Goal: Transaction & Acquisition: Purchase product/service

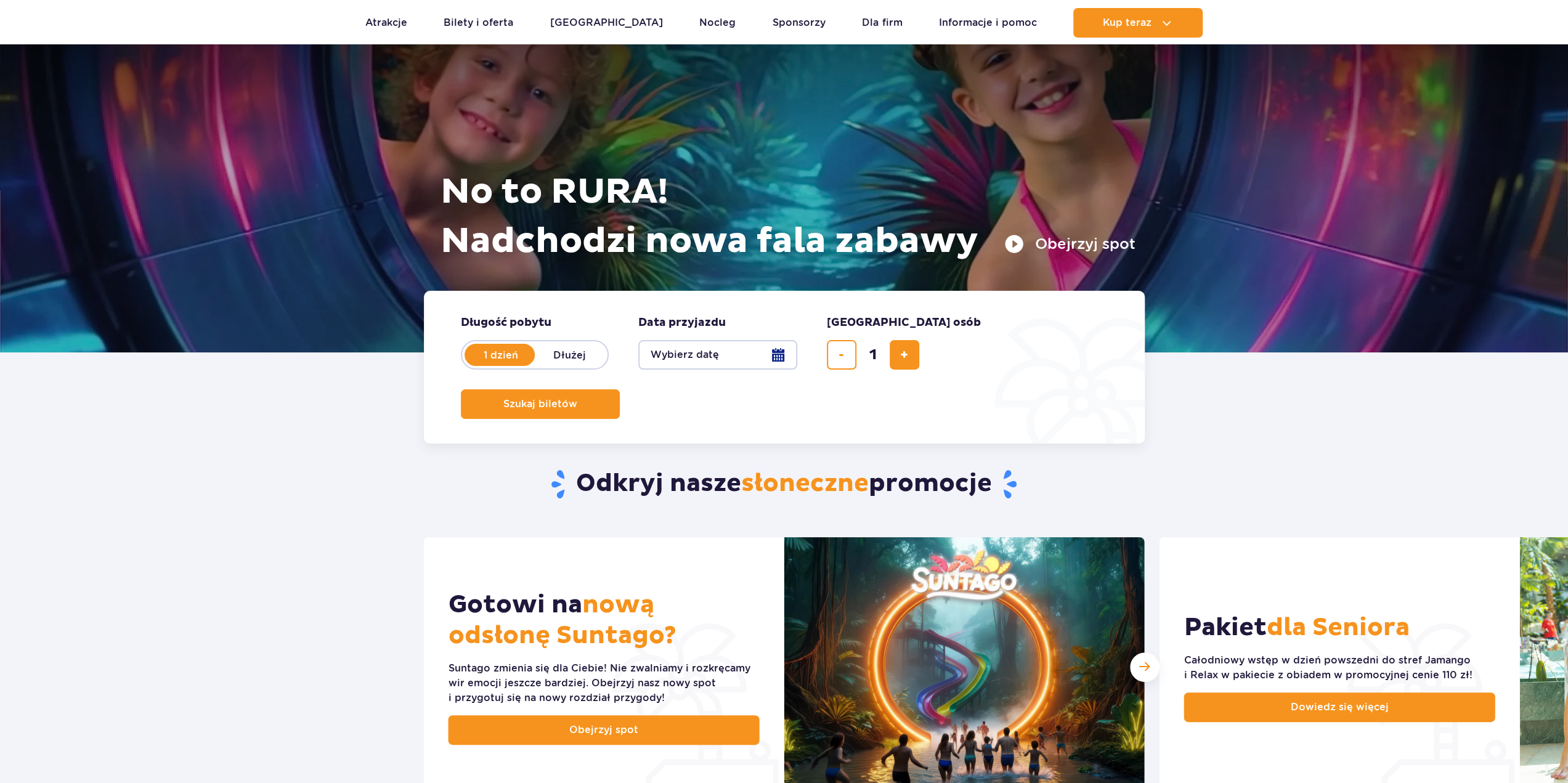
scroll to position [62, 0]
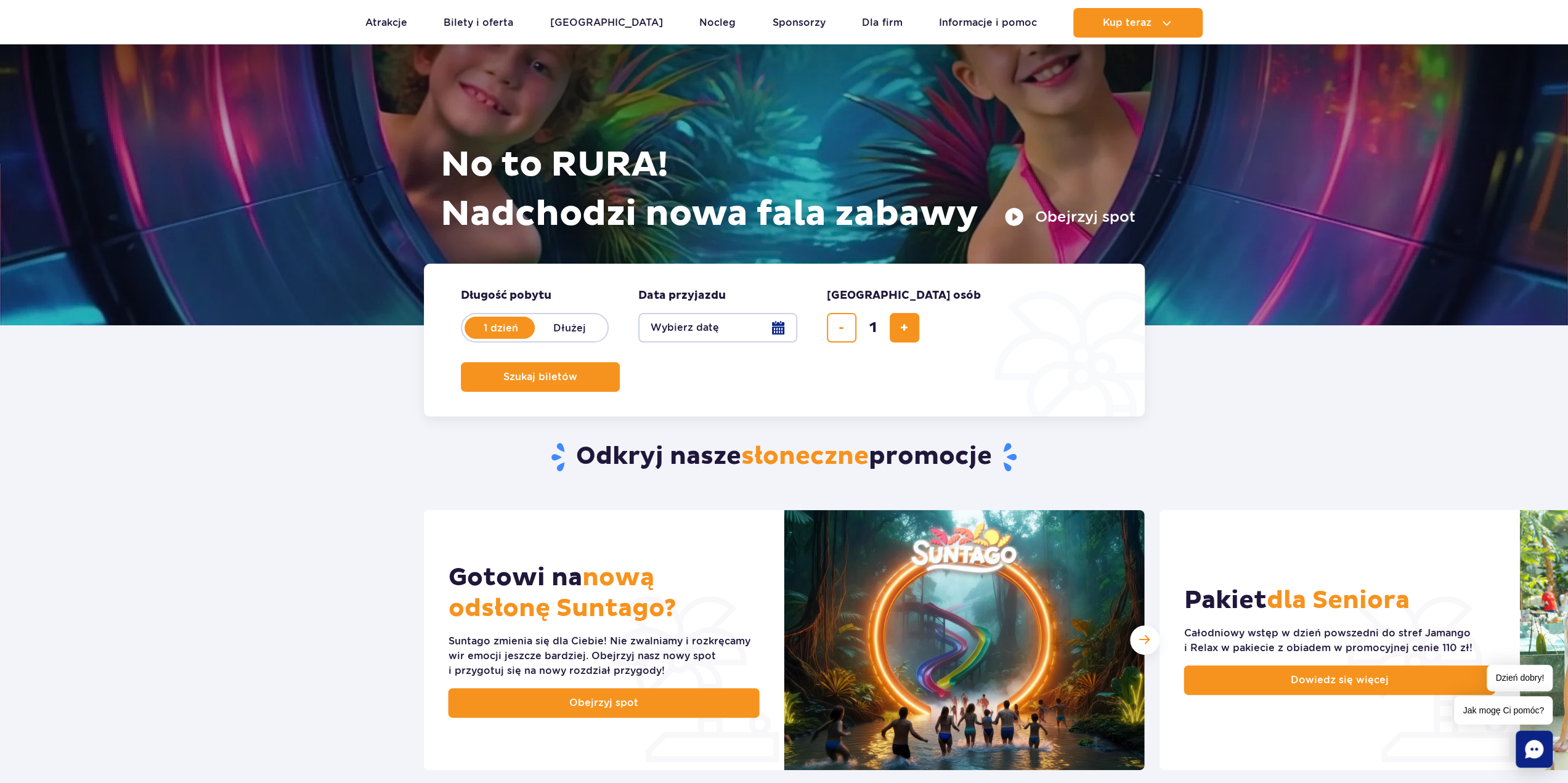
click at [778, 334] on button "Wybierz datę" at bounding box center [717, 327] width 159 height 30
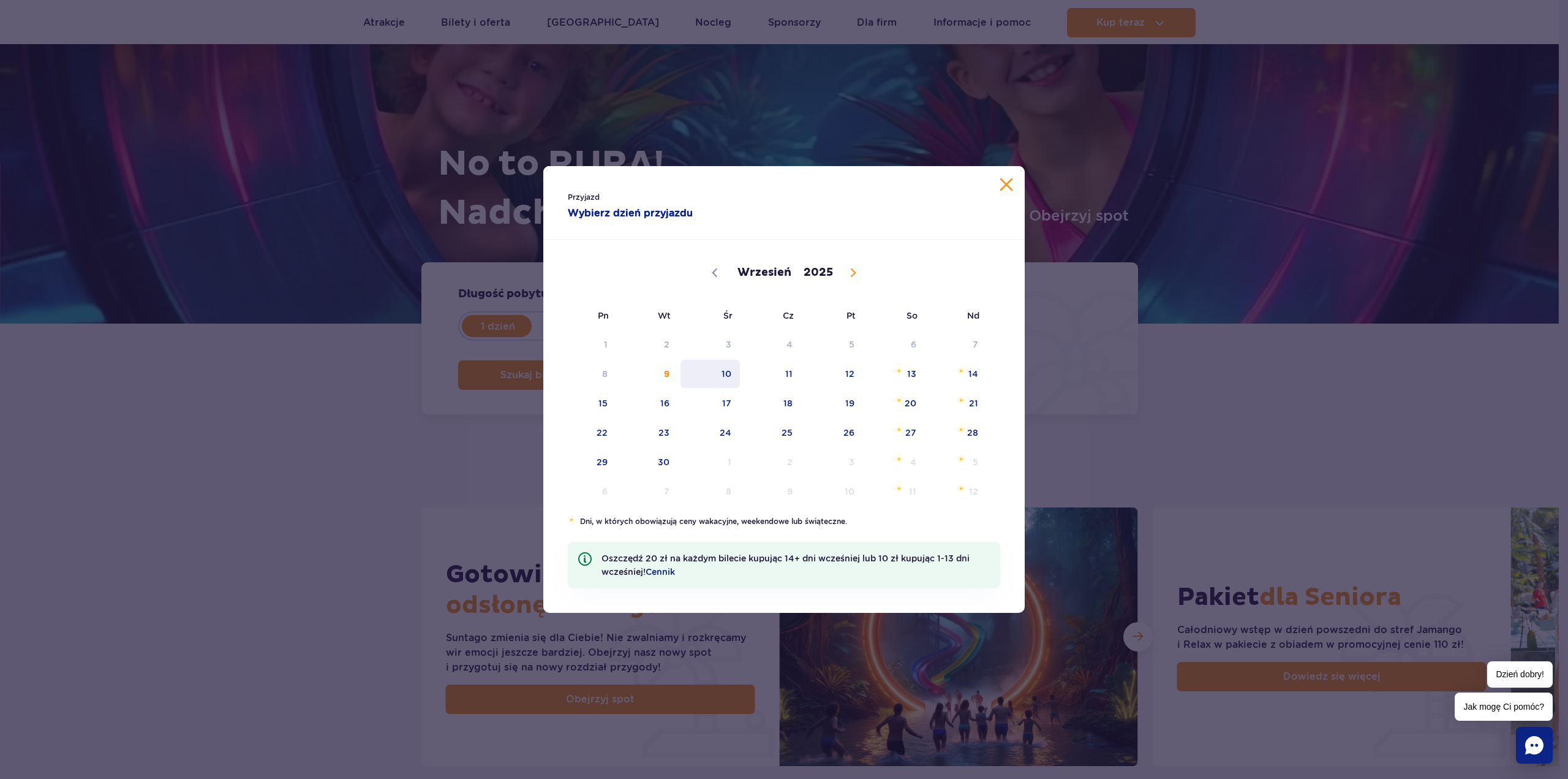
click at [725, 376] on span "10" at bounding box center [710, 373] width 62 height 28
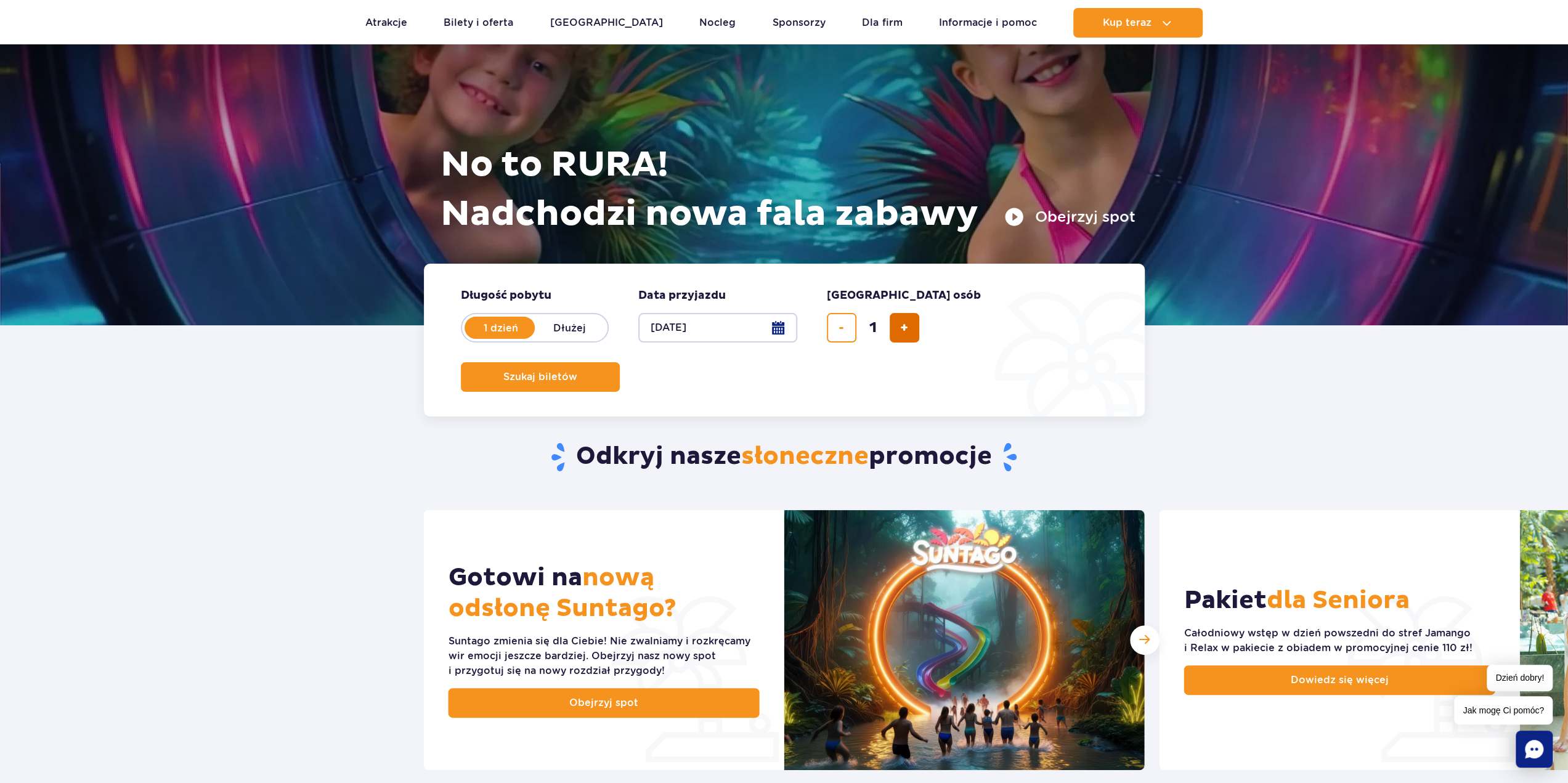
click at [905, 328] on span "dodaj bilet" at bounding box center [904, 328] width 8 height 0
type input "4"
click at [1047, 345] on form "Długość pobytu długość pobytu w hero 1 dzień Dłużej Data przyjazdu data przyjaz…" at bounding box center [784, 340] width 721 height 153
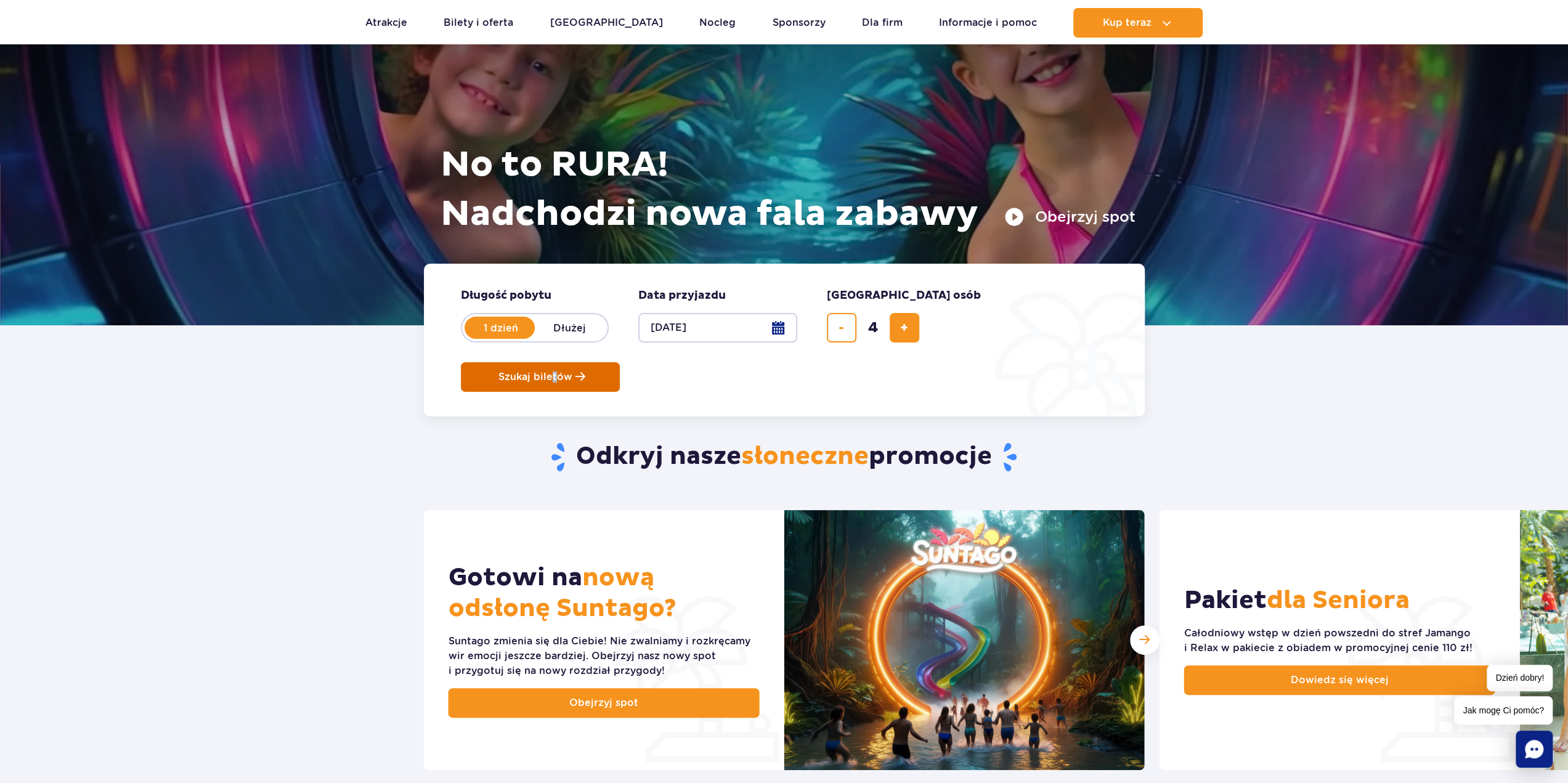
click at [620, 362] on button "Szukaj biletów" at bounding box center [539, 377] width 159 height 30
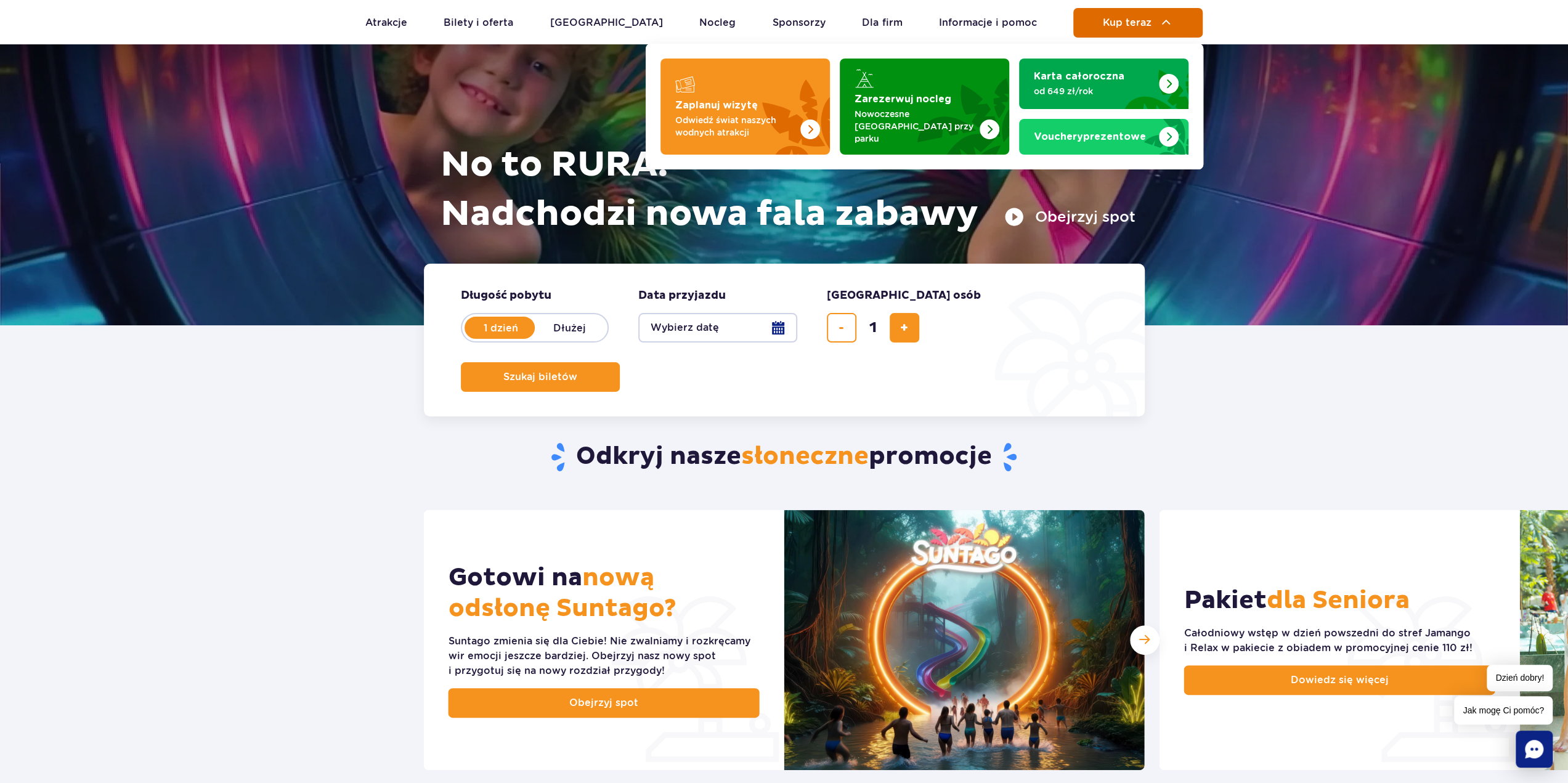
click at [1165, 32] on button "Kup teraz" at bounding box center [1137, 23] width 130 height 30
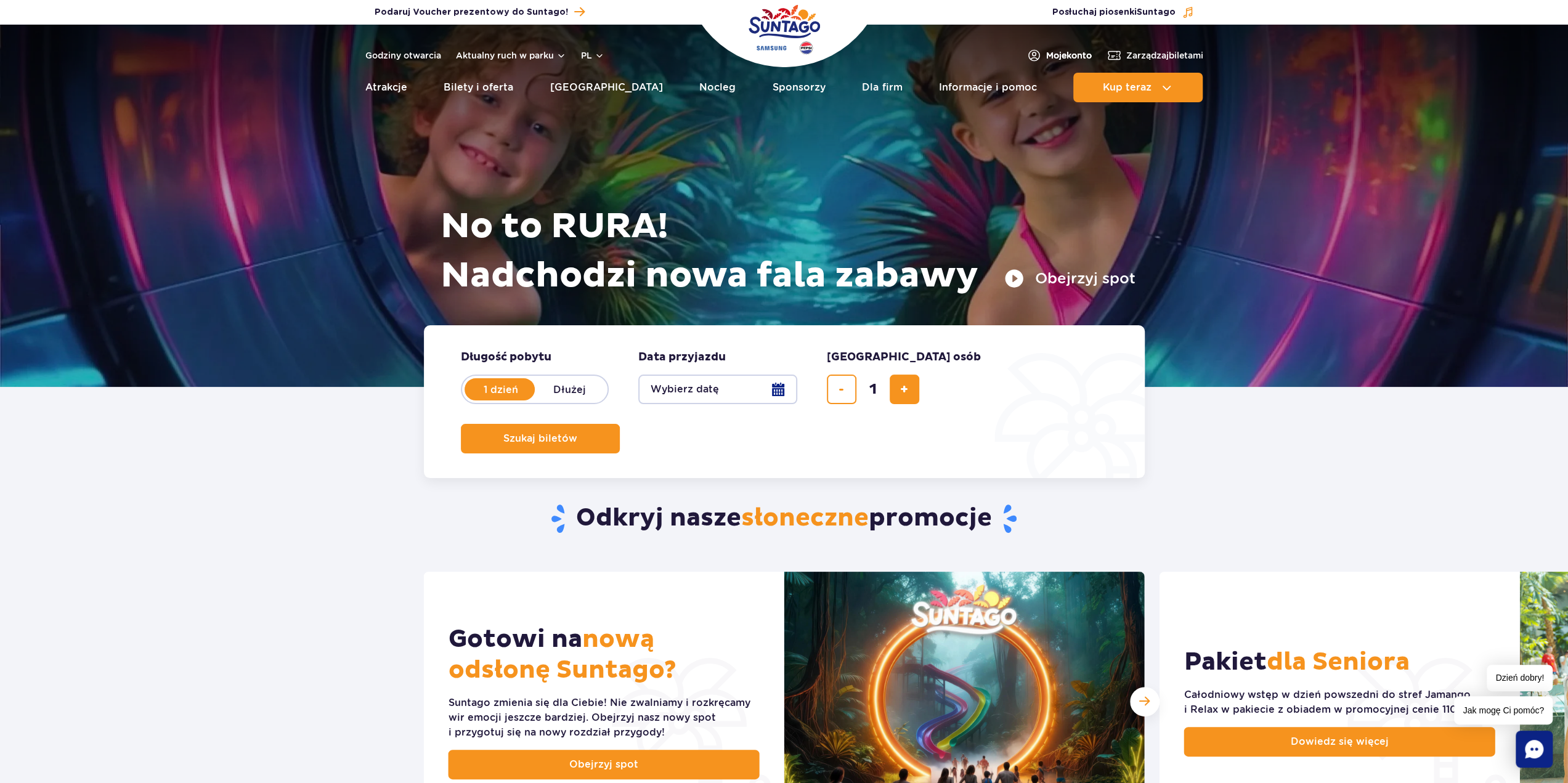
click at [1064, 50] on span "Moje konto" at bounding box center [1069, 55] width 45 height 13
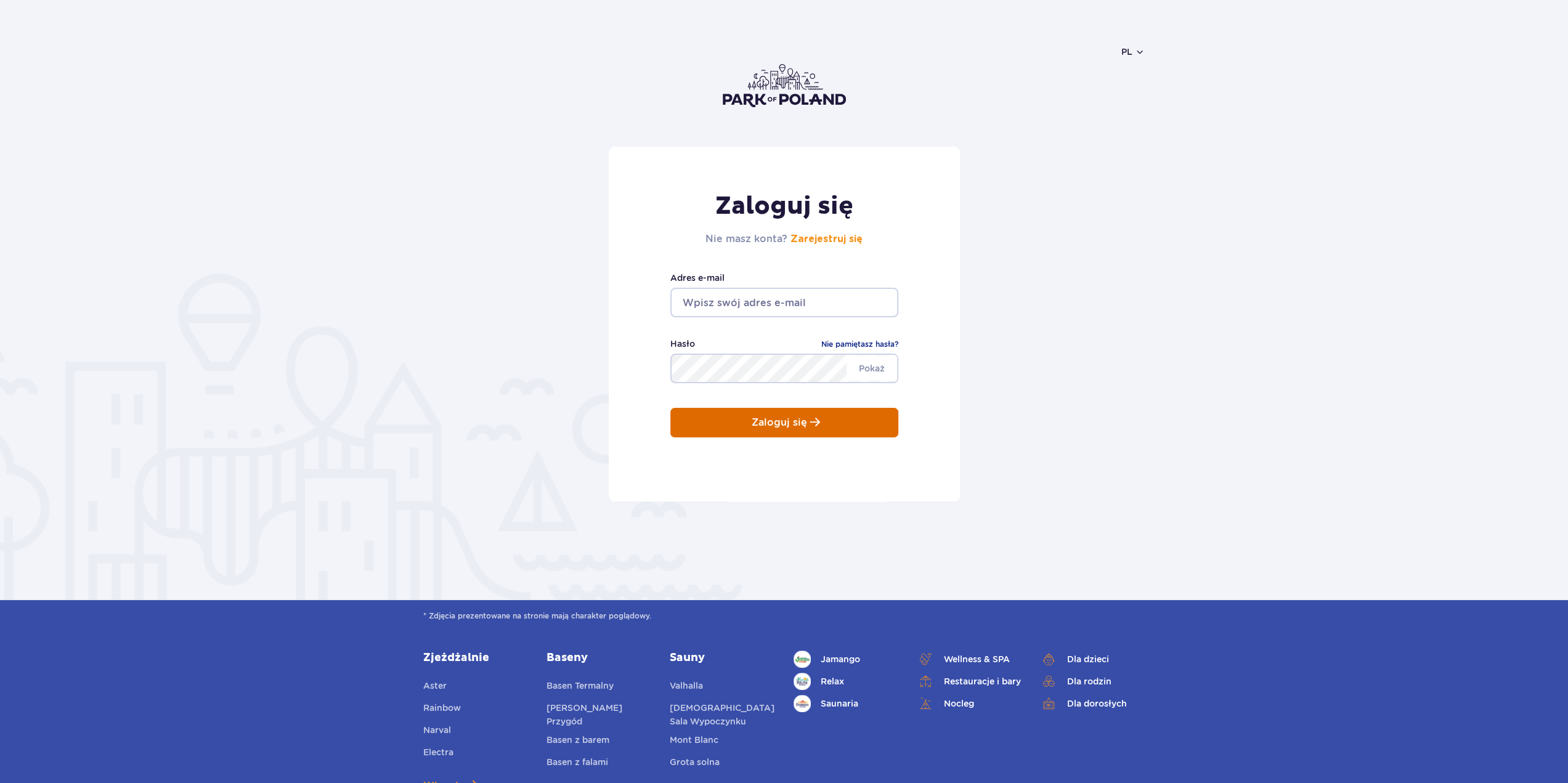
type input "epotoda@gmail.com"
click at [794, 430] on button "Zaloguj się" at bounding box center [784, 422] width 227 height 30
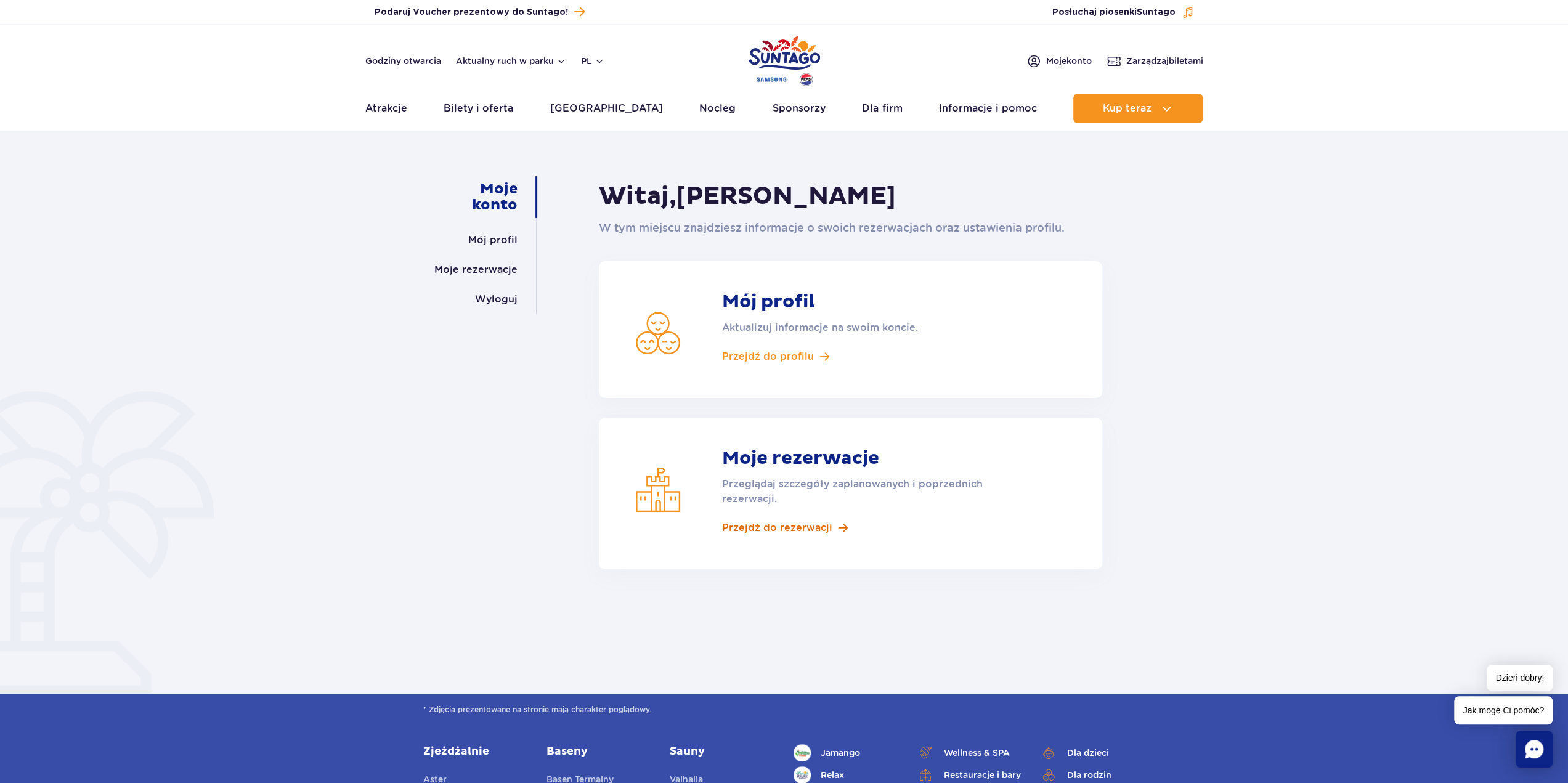
click at [788, 530] on span "Przejdź do rezerwacji" at bounding box center [778, 527] width 111 height 14
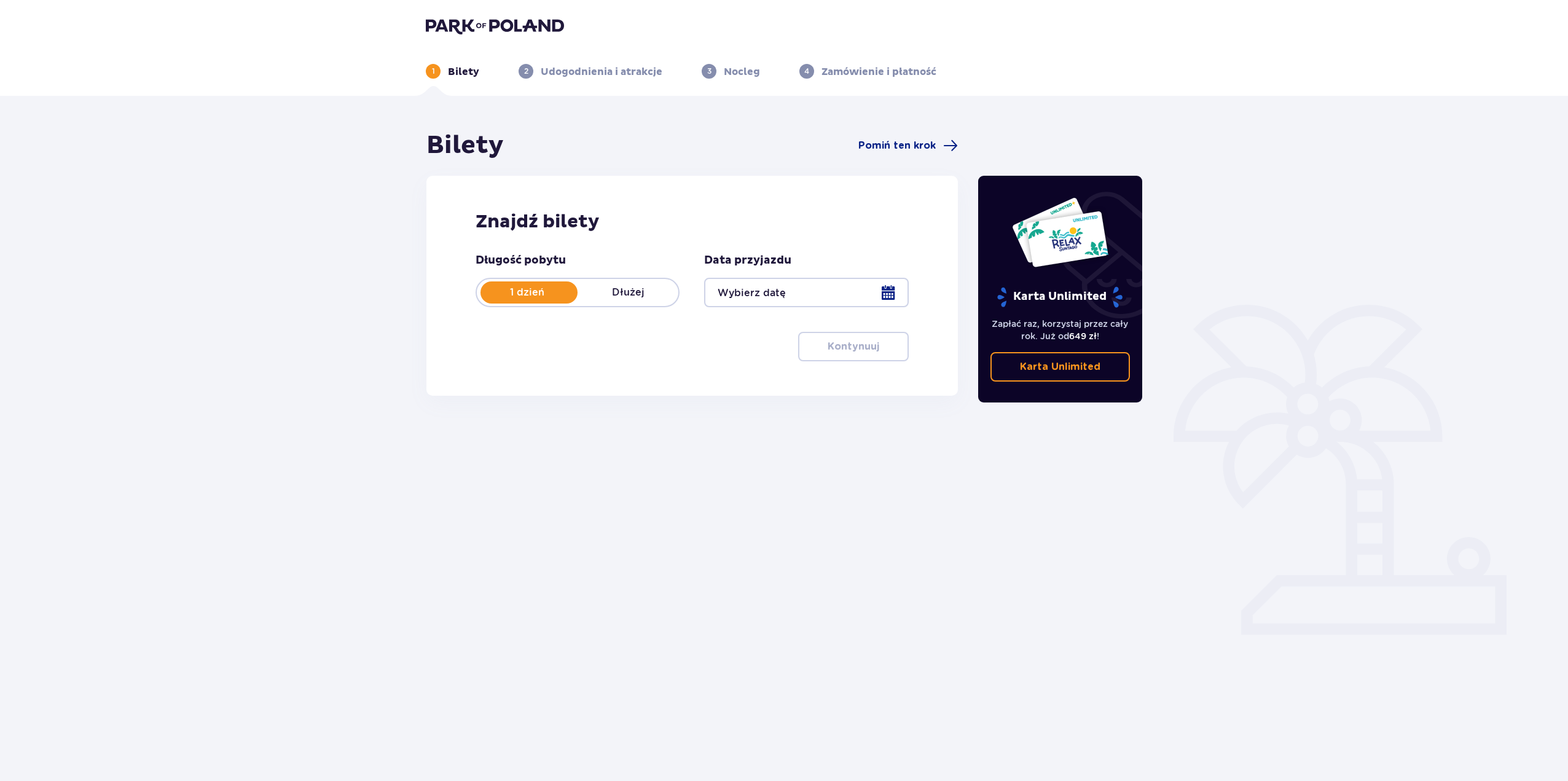
click at [775, 293] on div at bounding box center [806, 292] width 204 height 30
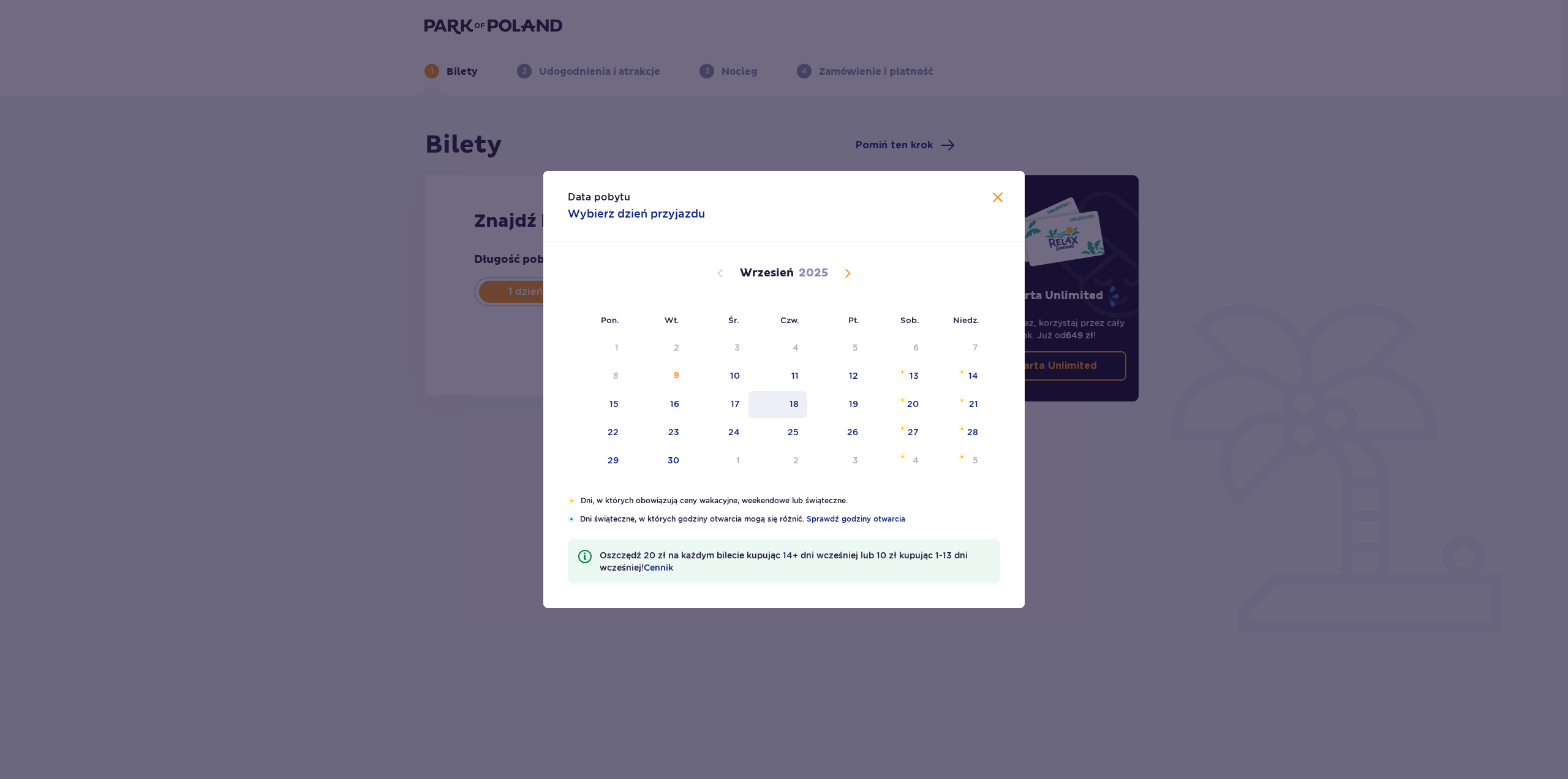
drag, startPoint x: 739, startPoint y: 380, endPoint x: 804, endPoint y: 393, distance: 66.3
click at [739, 380] on div "10" at bounding box center [734, 376] width 10 height 13
type input "10.09.25"
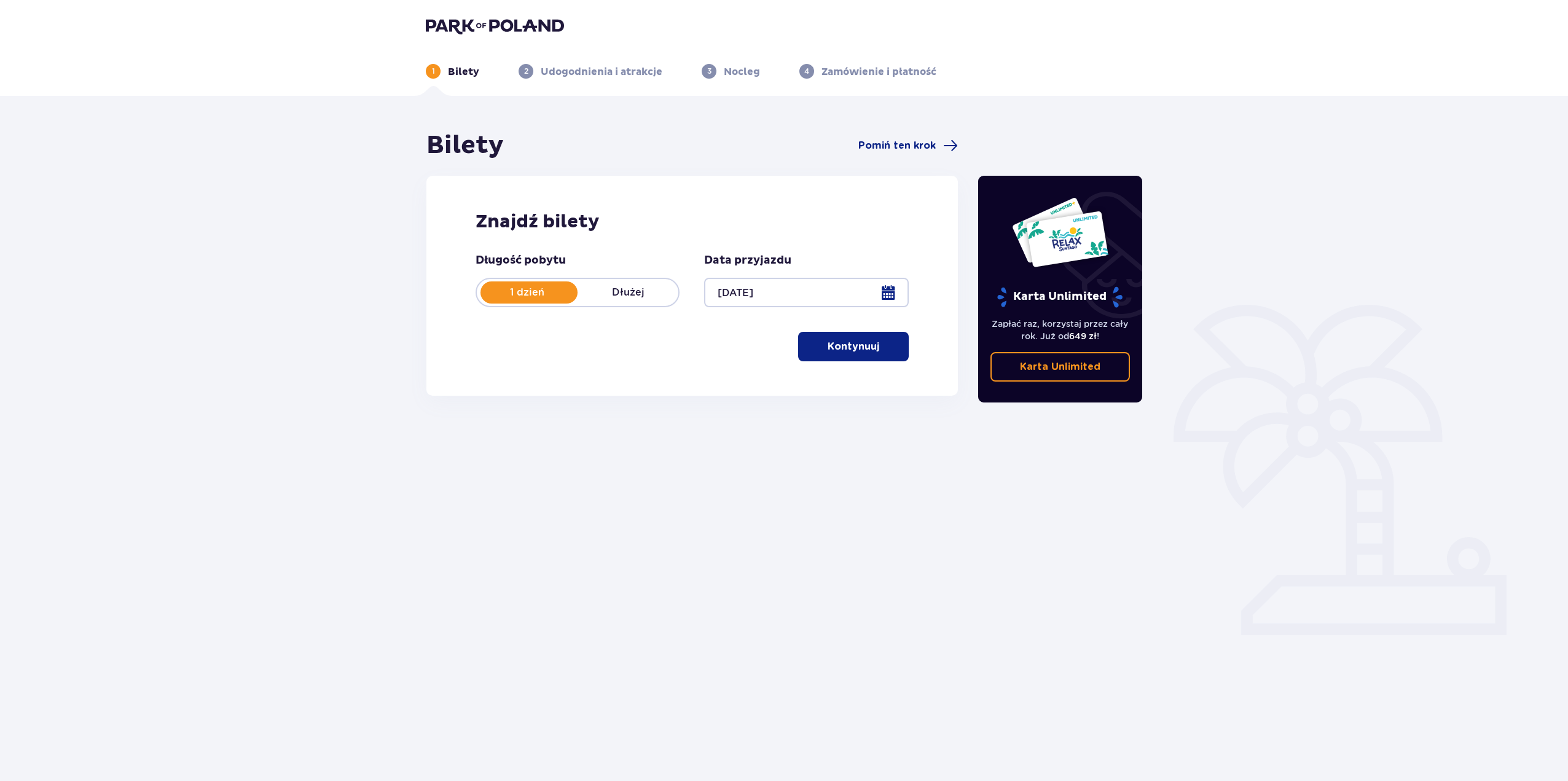
click at [866, 349] on p "Kontynuuj" at bounding box center [853, 346] width 52 height 14
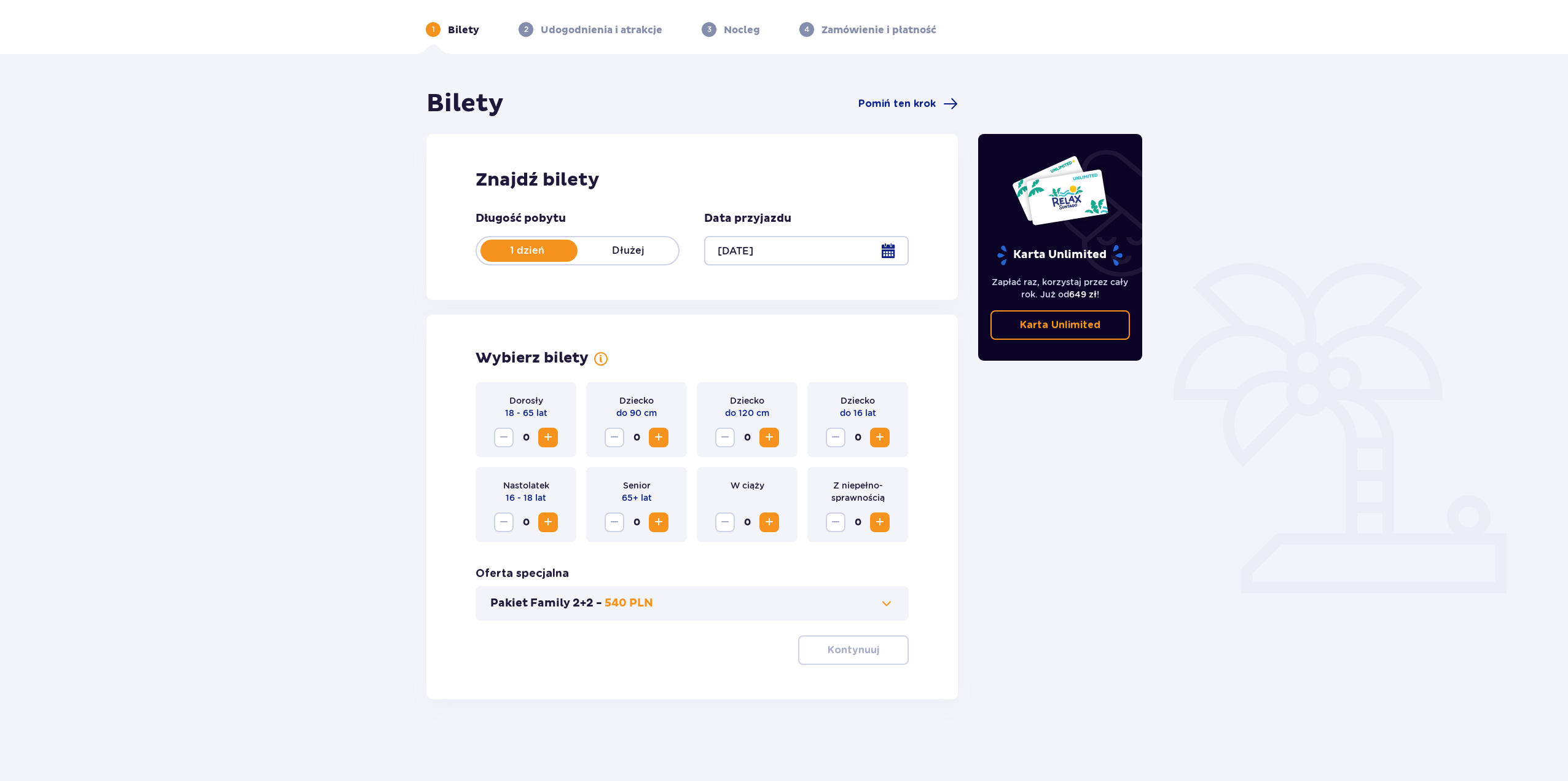
scroll to position [44, 0]
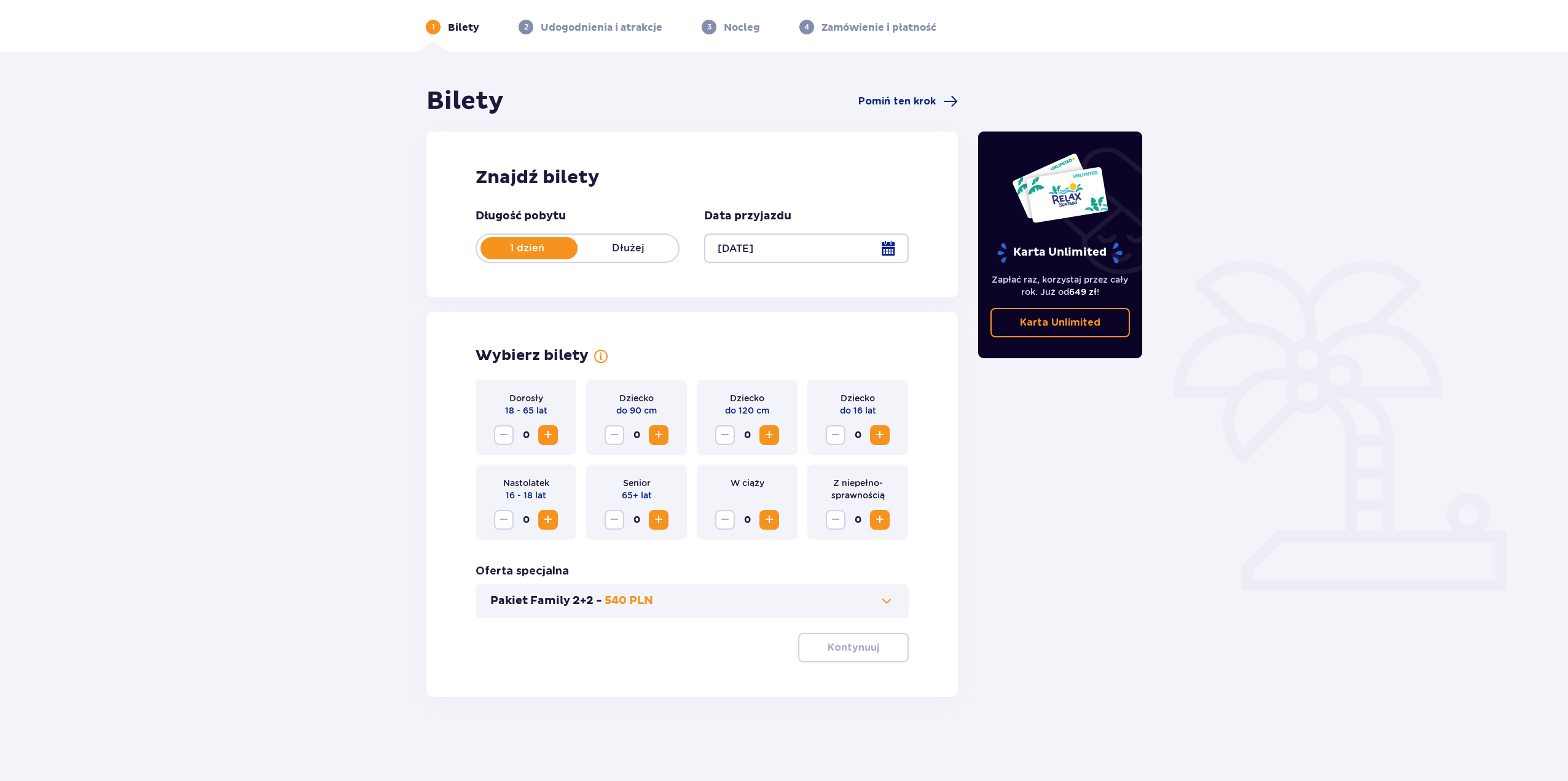
click at [887, 600] on span at bounding box center [887, 601] width 14 height 14
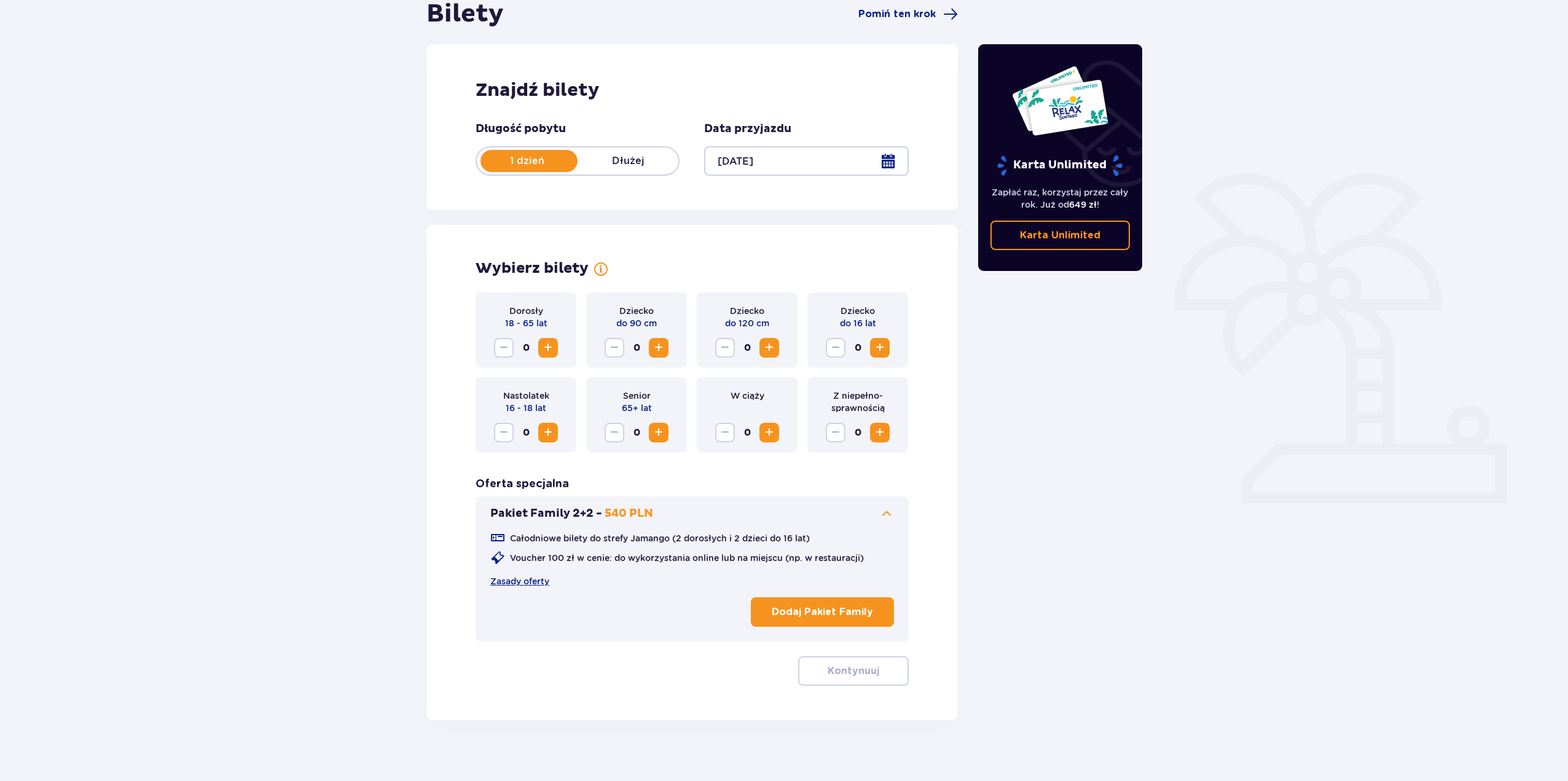
scroll to position [144, 0]
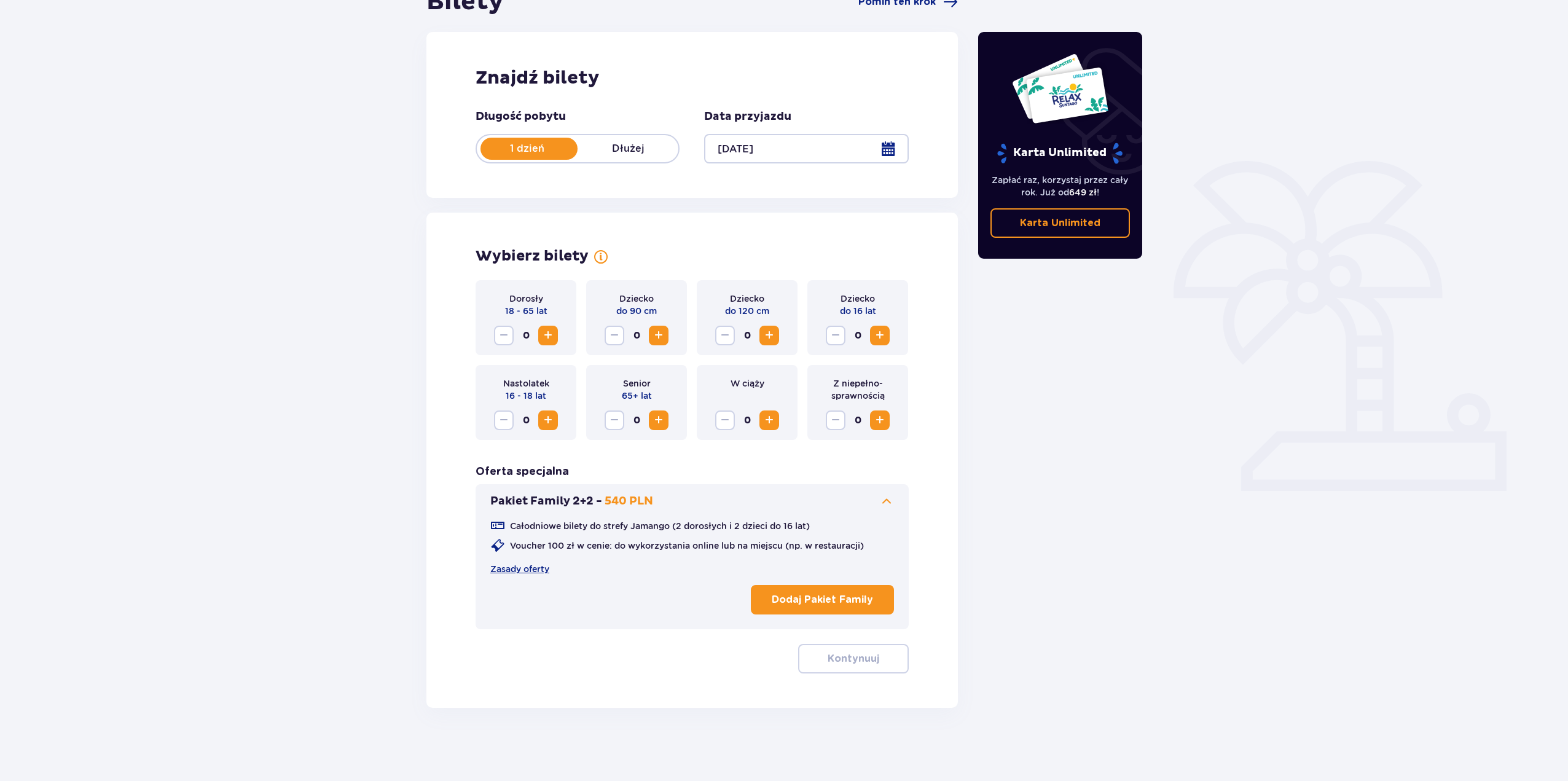
click at [822, 594] on p "Dodaj Pakiet Family" at bounding box center [822, 599] width 101 height 14
click at [857, 671] on button "Kontynuuj" at bounding box center [853, 658] width 110 height 30
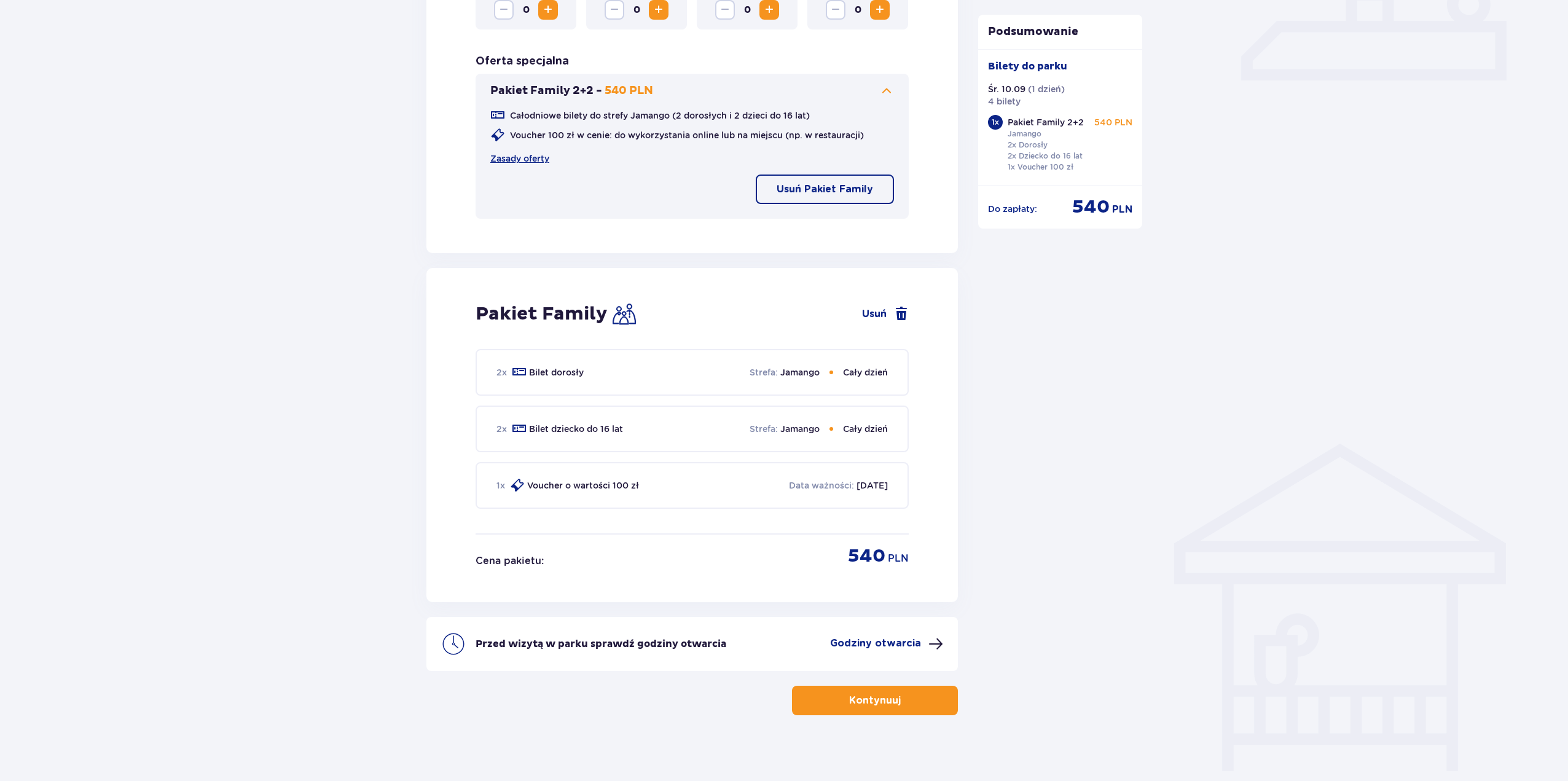
scroll to position [561, 0]
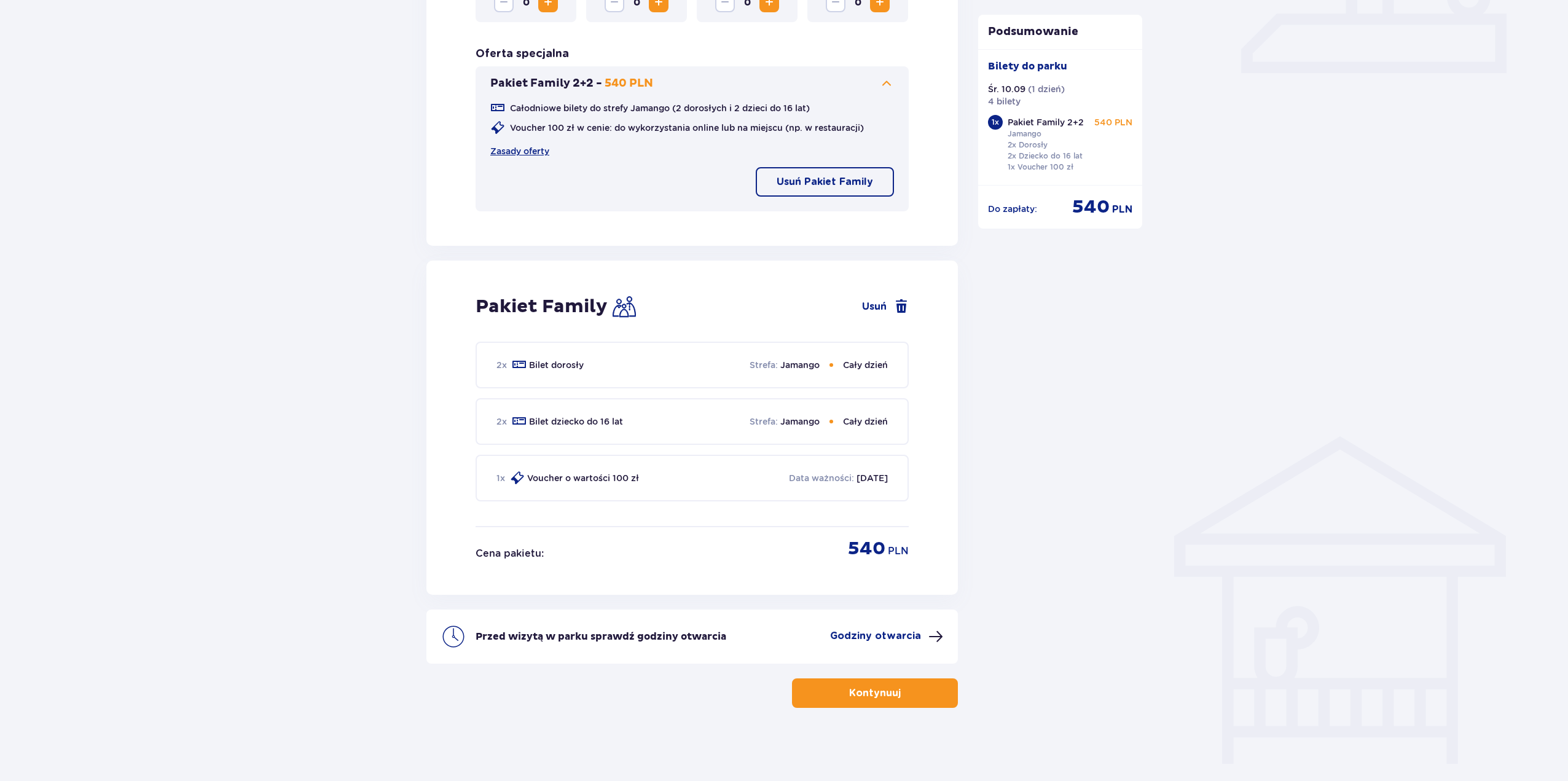
click at [908, 692] on span "button" at bounding box center [903, 693] width 14 height 14
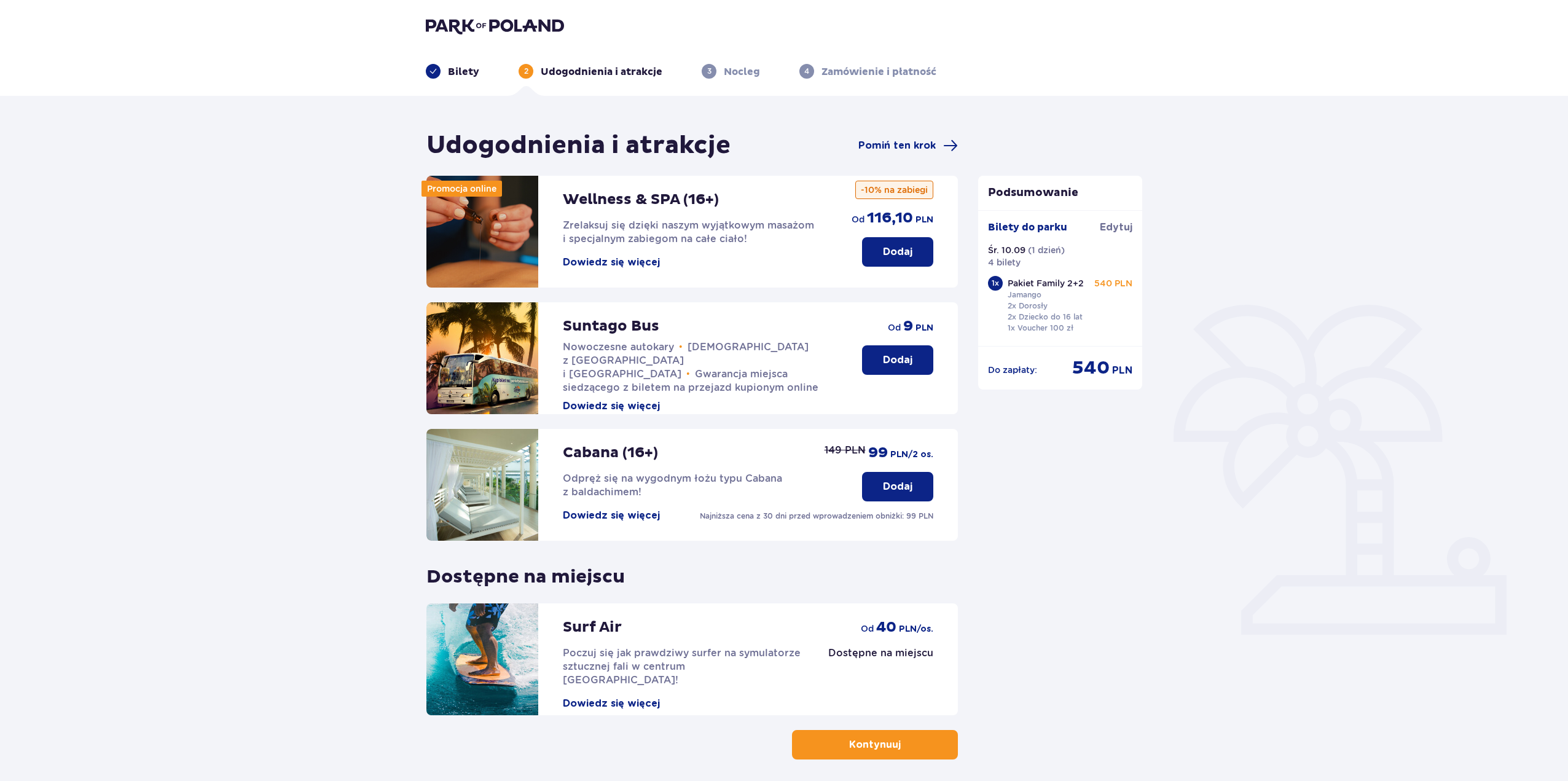
scroll to position [52, 0]
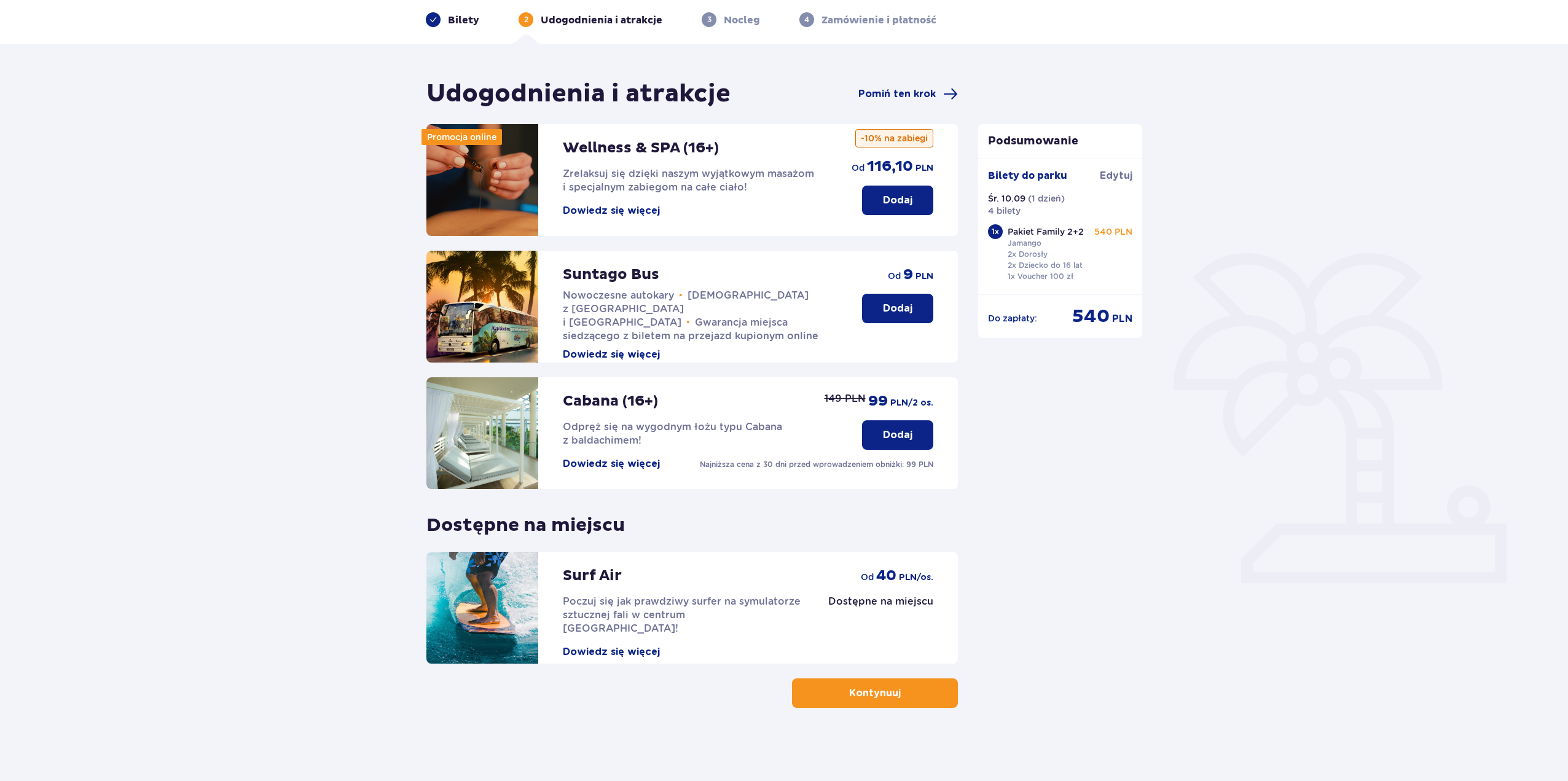
click at [859, 690] on p "Kontynuuj" at bounding box center [874, 692] width 52 height 14
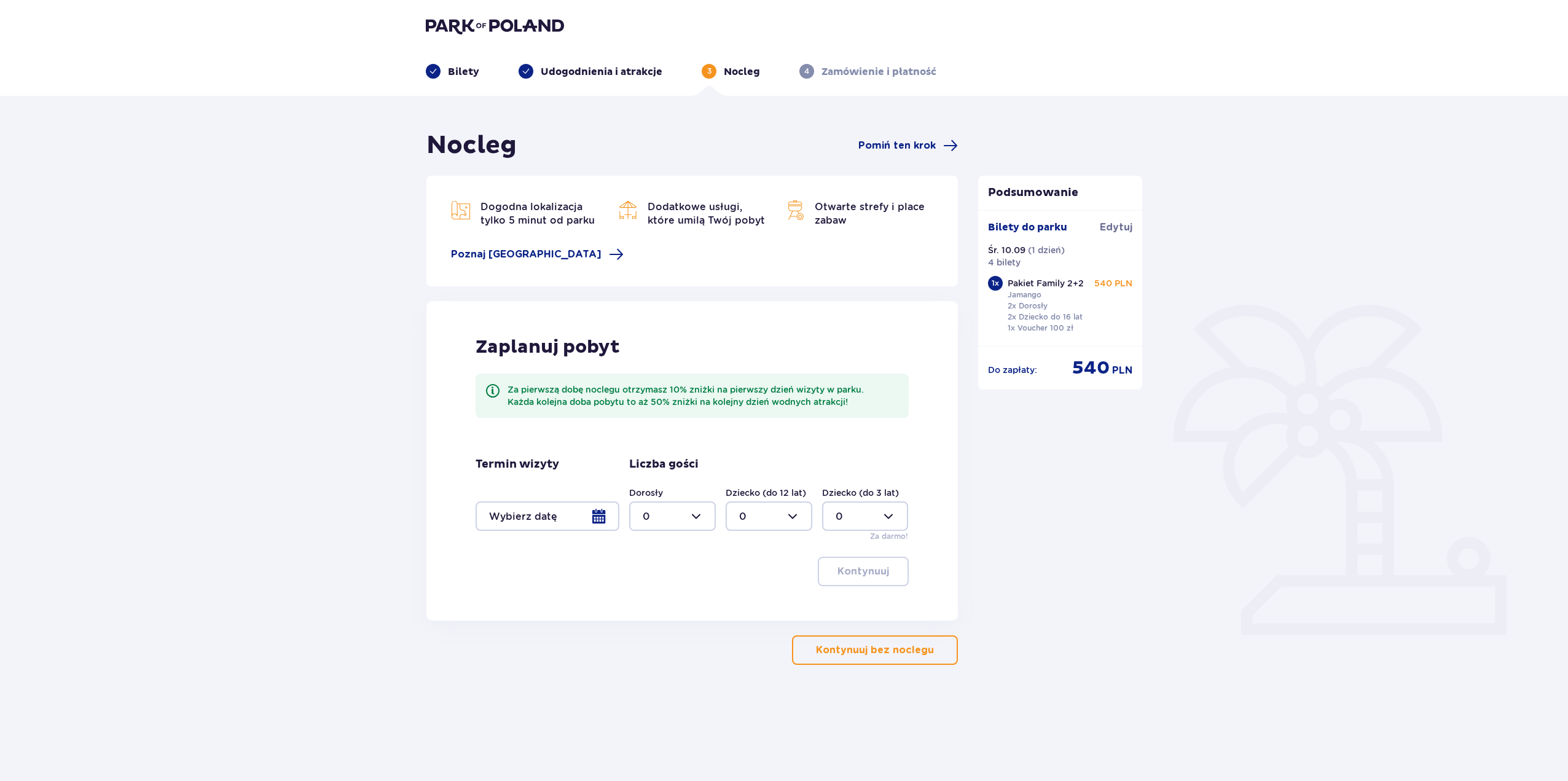
click at [891, 645] on p "Kontynuuj bez noclegu" at bounding box center [875, 650] width 118 height 14
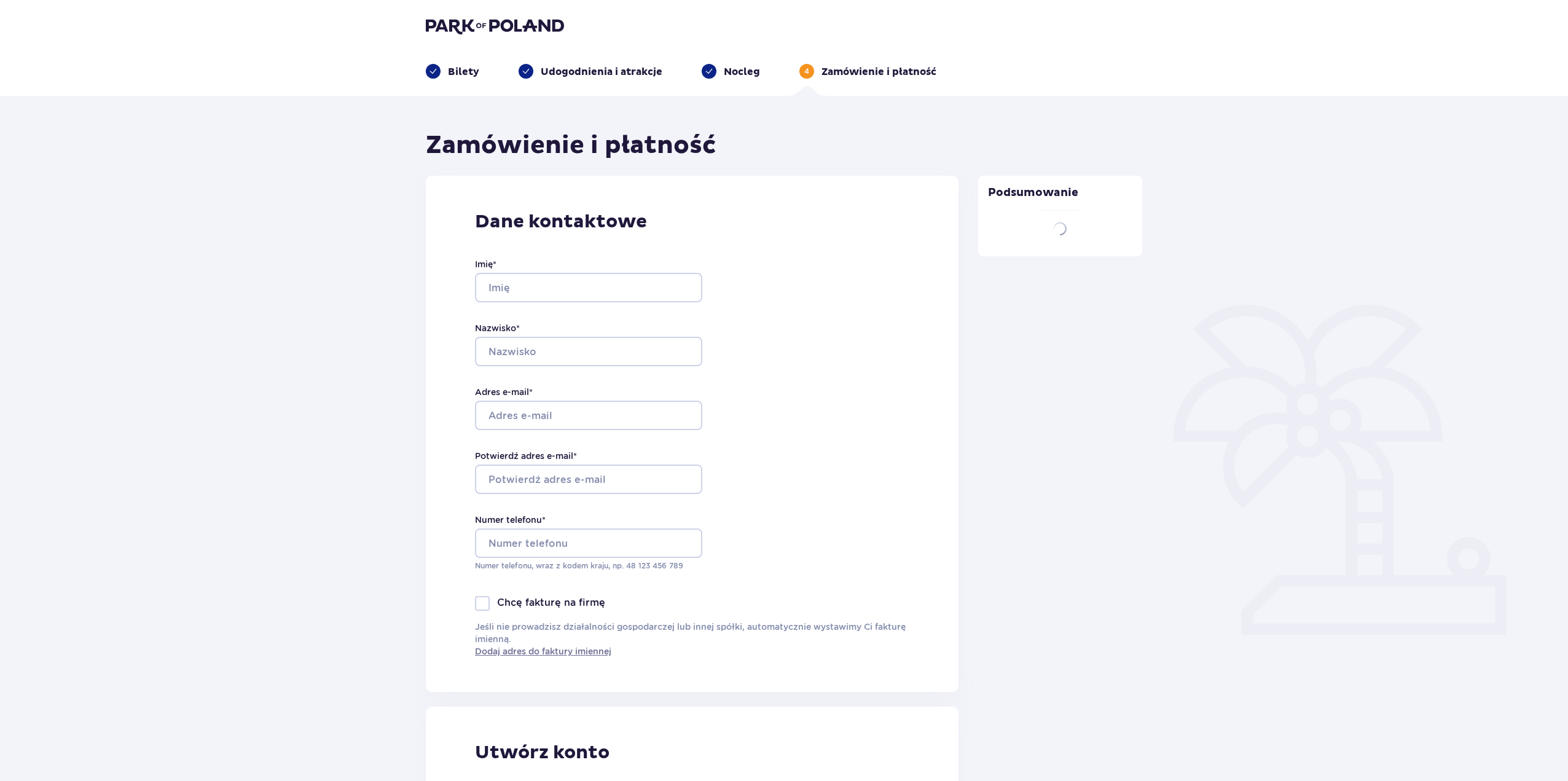
type input "Tomasz"
type input "Dąbrowski"
type input "epotoda@gmail.com"
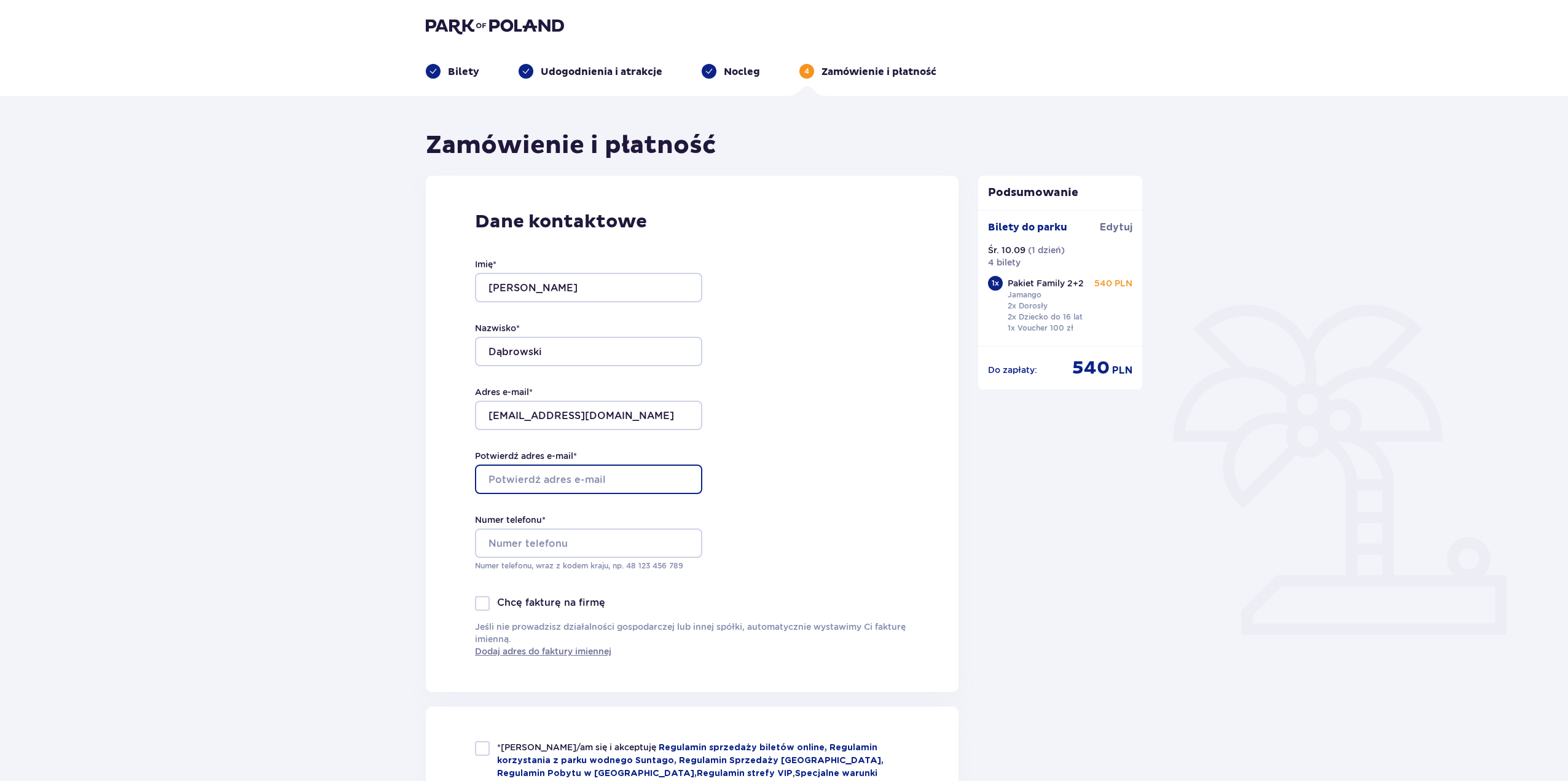
click at [599, 470] on input "Potwierdź adres e-mail *" at bounding box center [587, 479] width 227 height 30
type input "epotoda@gmail.com"
type input "602419036"
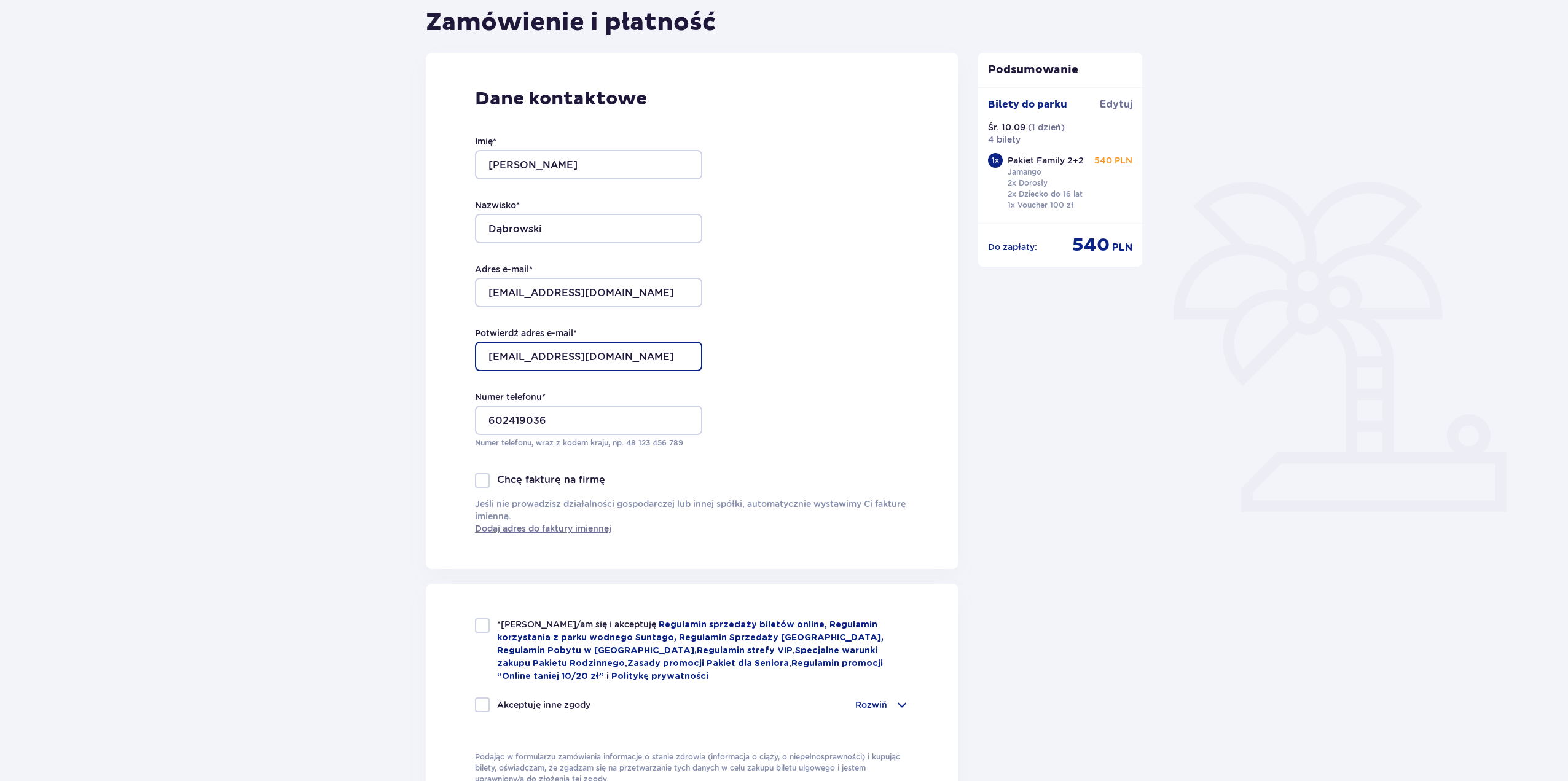
scroll to position [246, 0]
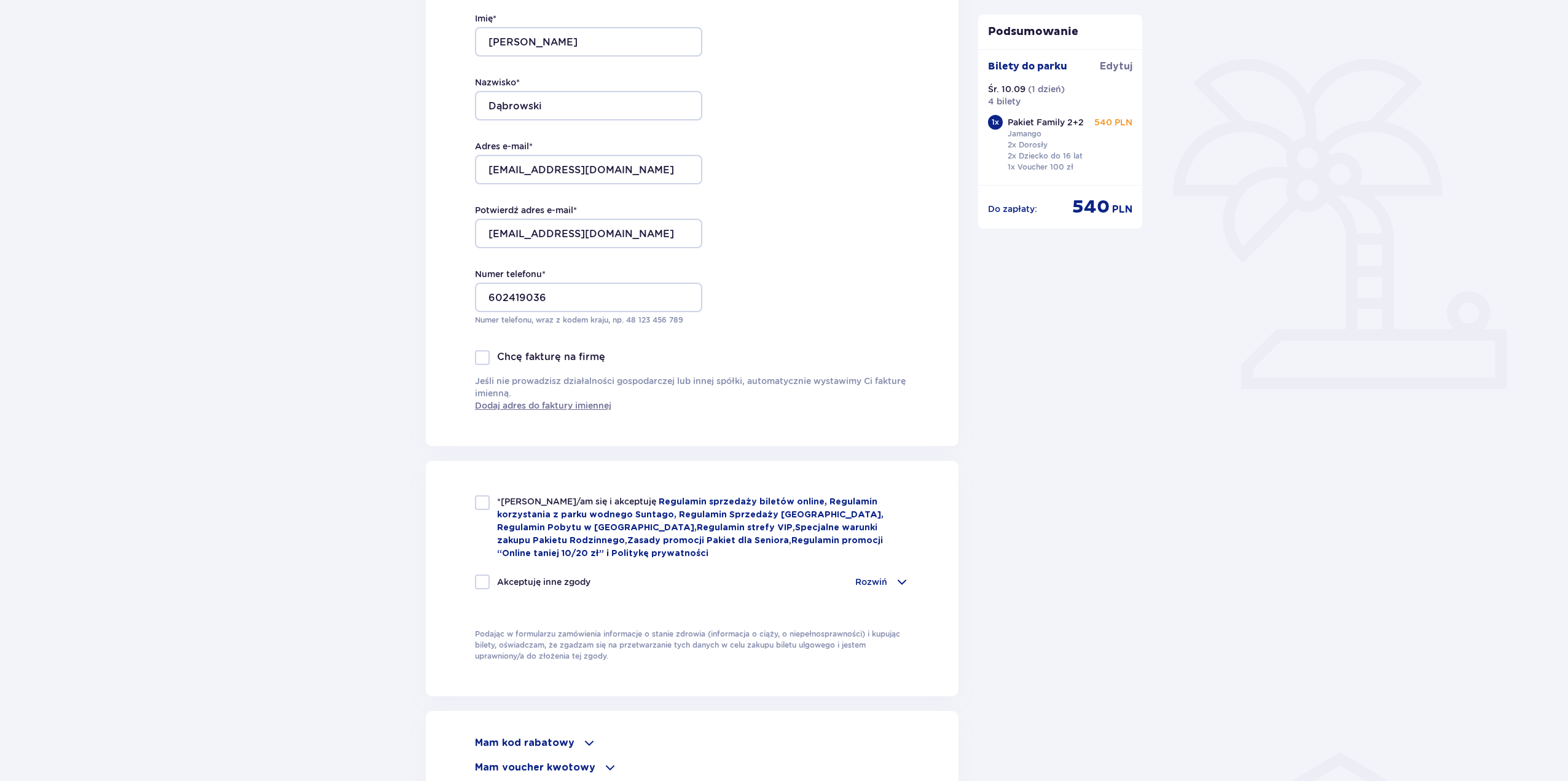
click at [490, 505] on div "*Zapoznałem/am się i akceptuję Regulamin sprzedaży biletów online, Regulamin ko…" at bounding box center [691, 527] width 435 height 64
checkbox input "true"
click at [895, 579] on span at bounding box center [902, 582] width 14 height 14
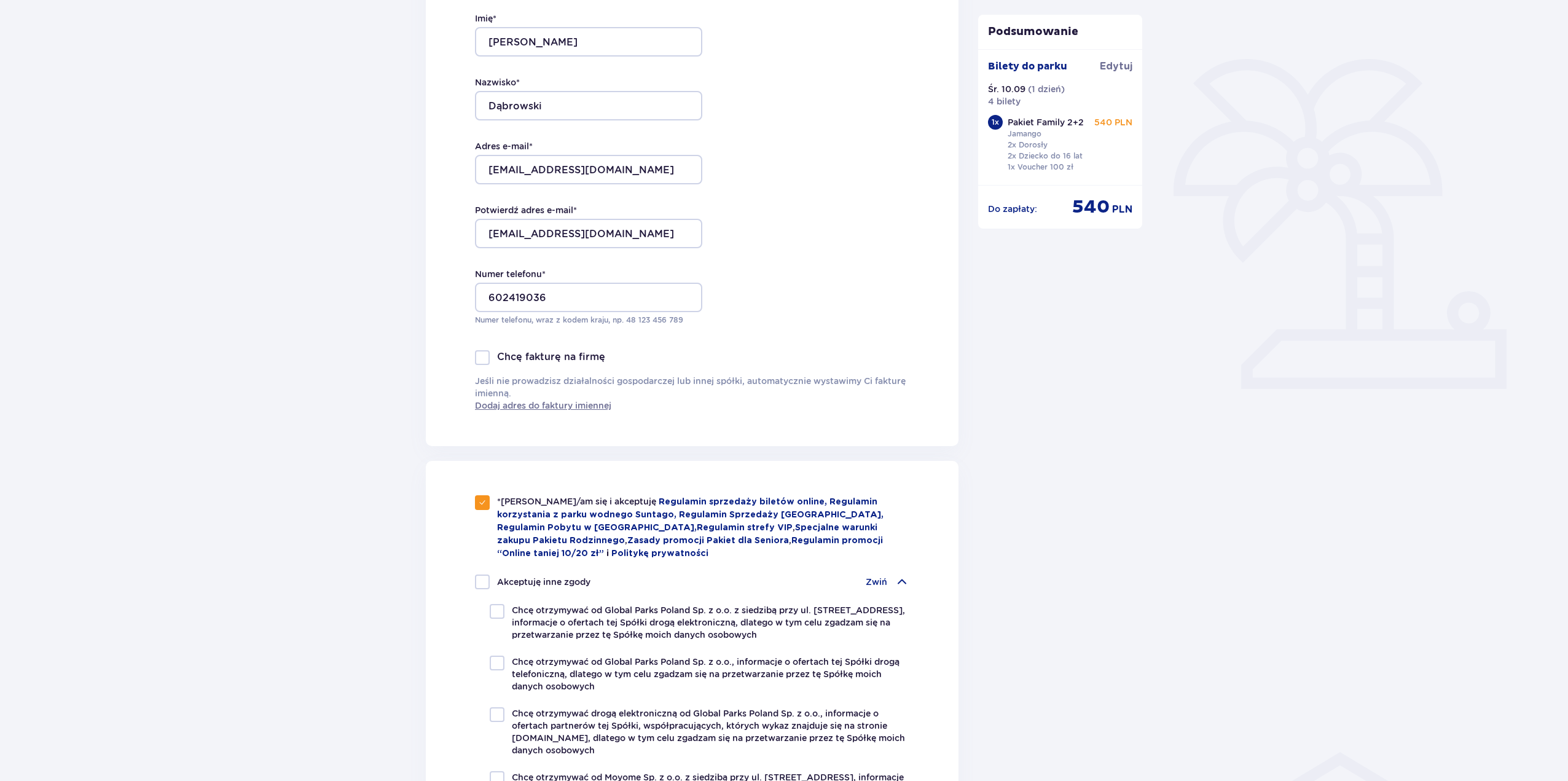
click at [895, 579] on span at bounding box center [902, 582] width 14 height 14
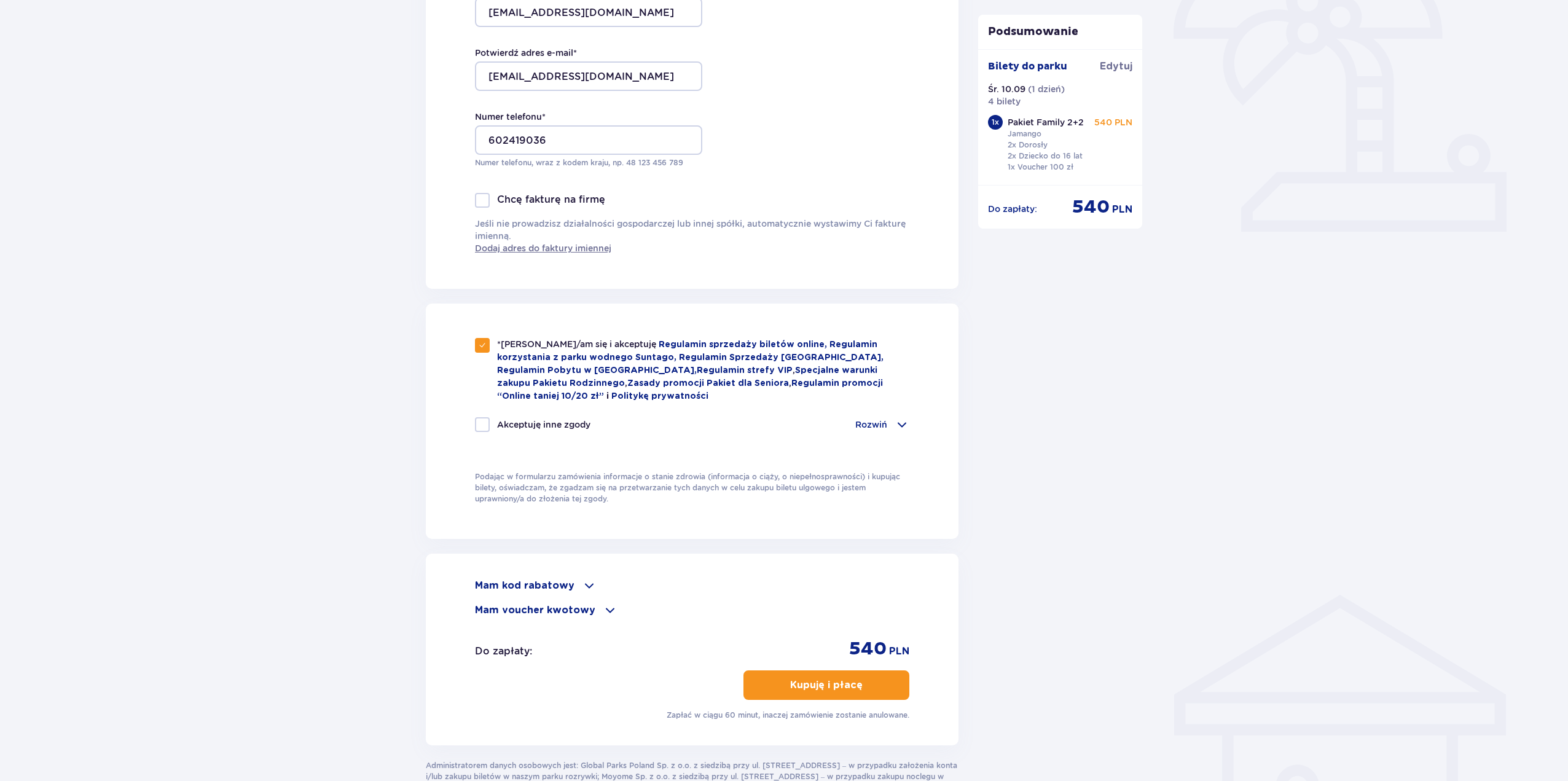
scroll to position [430, 0]
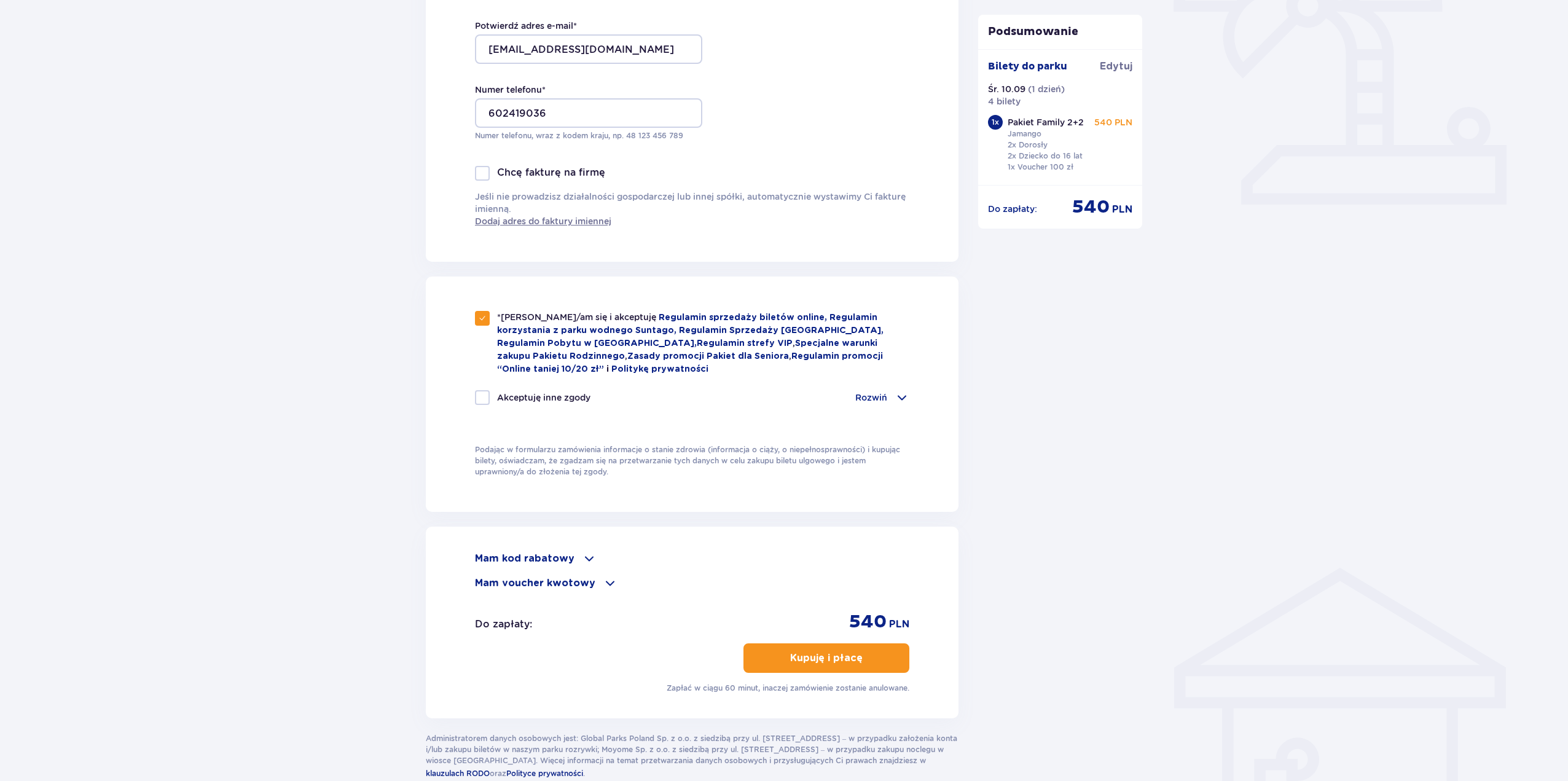
click at [586, 558] on span at bounding box center [589, 559] width 14 height 14
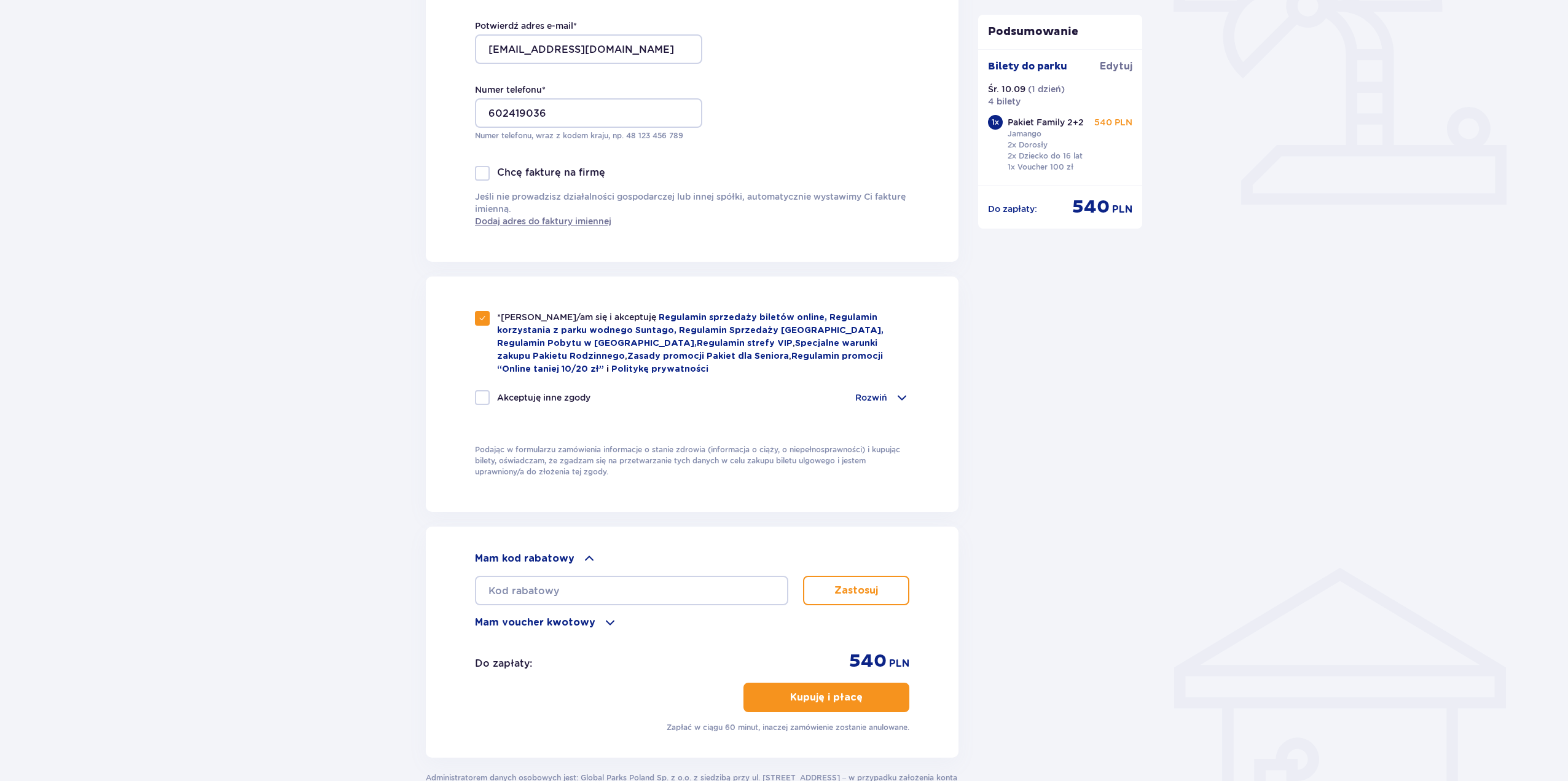
click at [586, 558] on span at bounding box center [589, 559] width 14 height 14
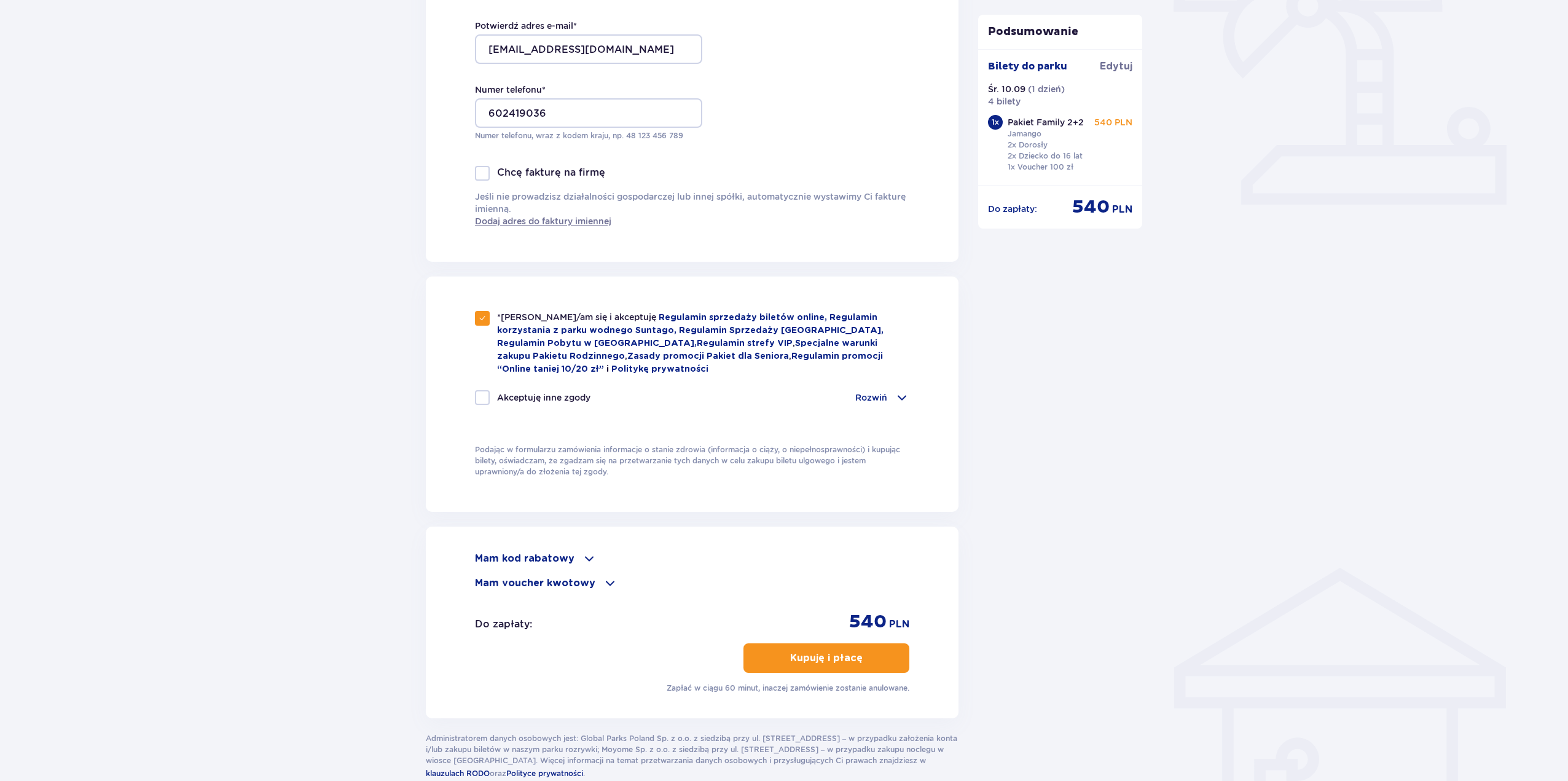
click at [837, 657] on p "Kupuję i płacę" at bounding box center [826, 658] width 72 height 14
